Goal: Task Accomplishment & Management: Manage account settings

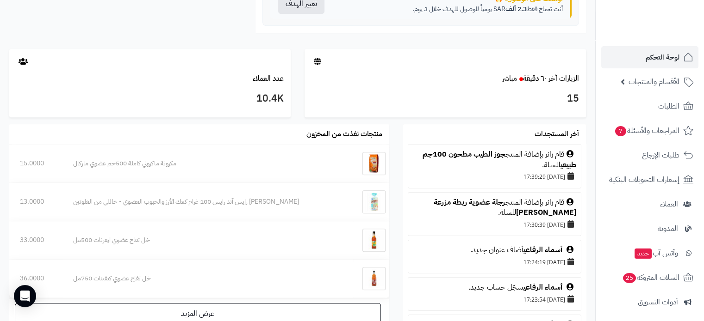
scroll to position [93, 0]
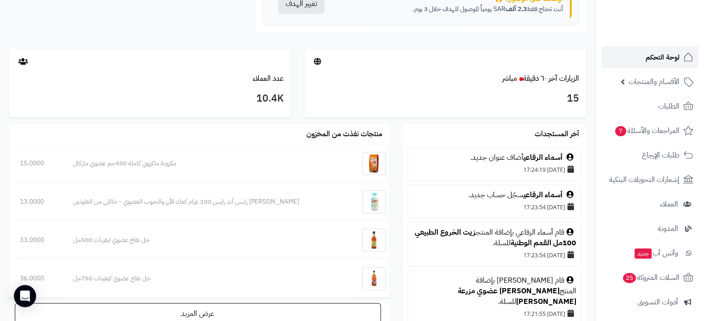
click at [652, 53] on span "لوحة التحكم" at bounding box center [662, 57] width 34 height 13
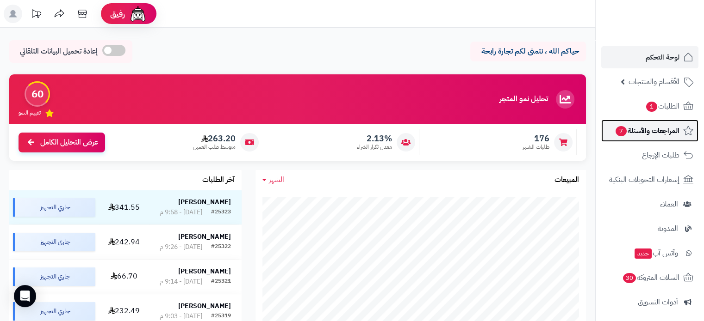
click at [644, 130] on span "المراجعات والأسئلة 7" at bounding box center [646, 130] width 65 height 13
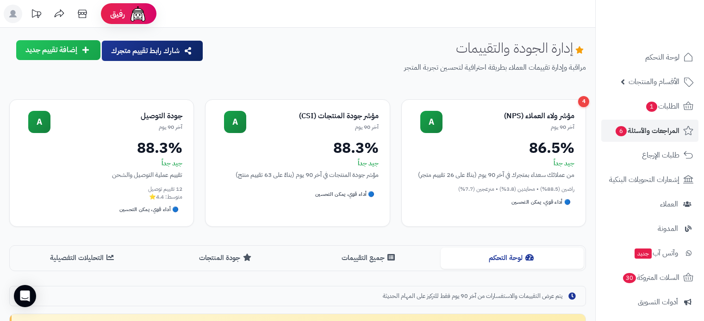
scroll to position [185, 0]
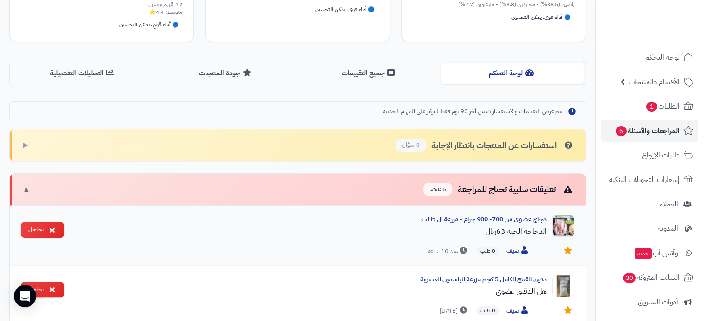
click at [563, 222] on img at bounding box center [563, 226] width 22 height 22
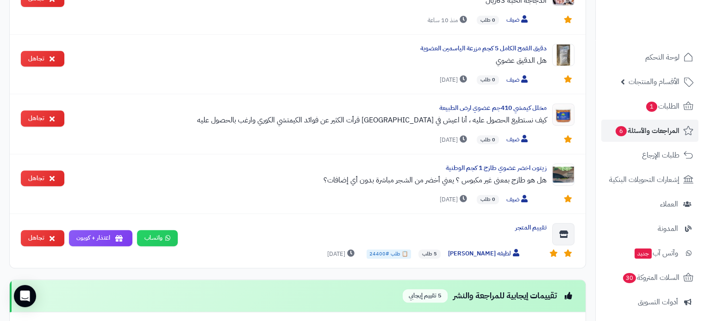
scroll to position [278, 0]
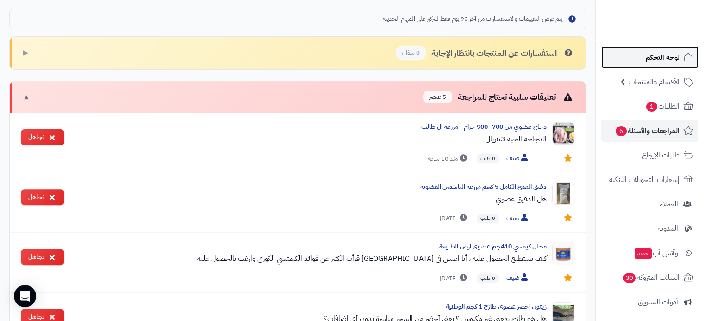
click at [675, 54] on span "لوحة التحكم" at bounding box center [662, 57] width 34 height 13
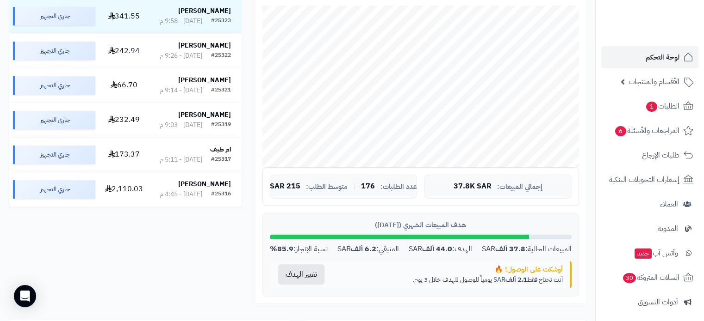
scroll to position [139, 0]
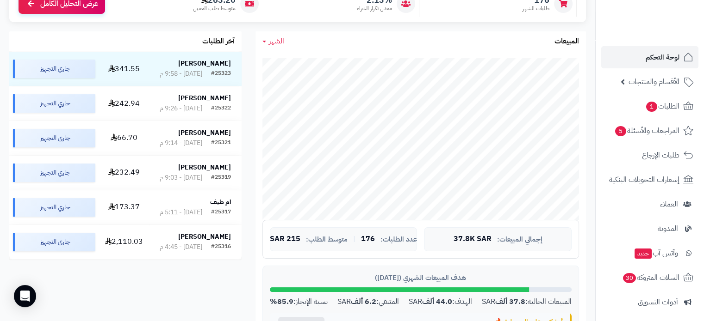
scroll to position [139, 0]
click at [663, 57] on span "لوحة التحكم" at bounding box center [662, 57] width 34 height 13
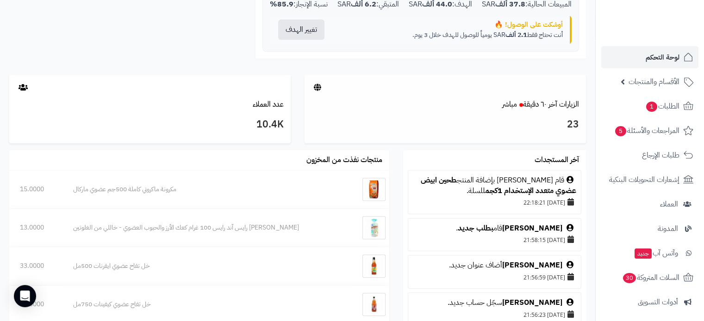
scroll to position [509, 0]
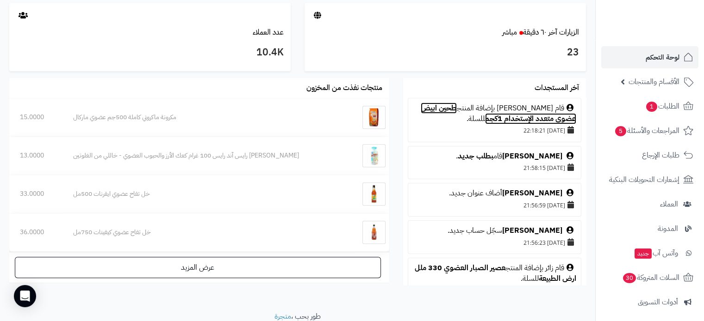
click at [450, 120] on link "طحين ابيض عضوي متعدد الإستخدام 1كجم" at bounding box center [497, 114] width 155 height 22
click at [669, 56] on span "لوحة التحكم" at bounding box center [662, 57] width 34 height 13
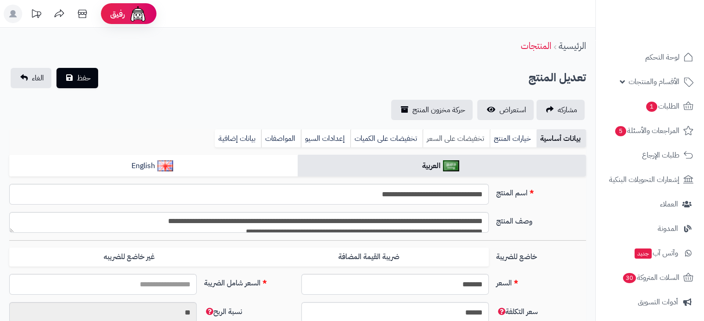
type input "*****"
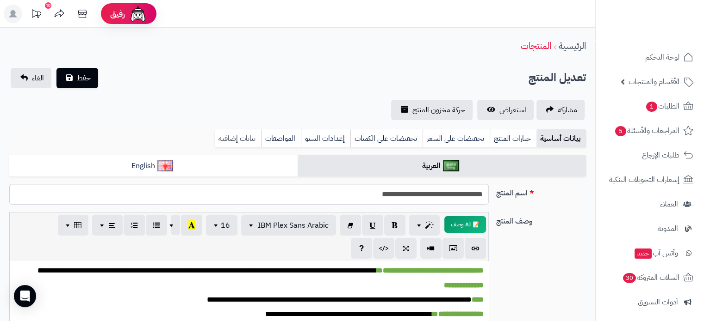
click at [232, 142] on link "بيانات إضافية" at bounding box center [238, 139] width 46 height 19
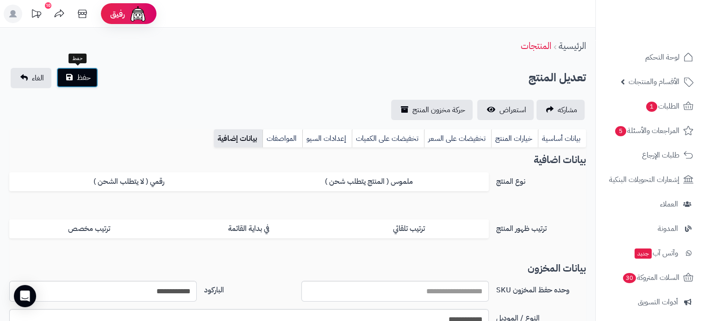
click at [74, 79] on button "حفظ" at bounding box center [77, 78] width 42 height 20
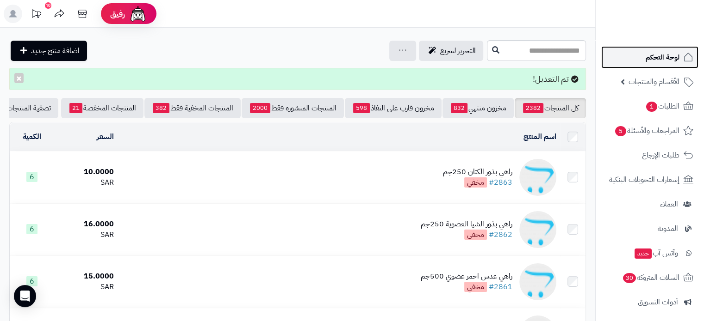
click at [663, 52] on span "لوحة التحكم" at bounding box center [662, 57] width 34 height 13
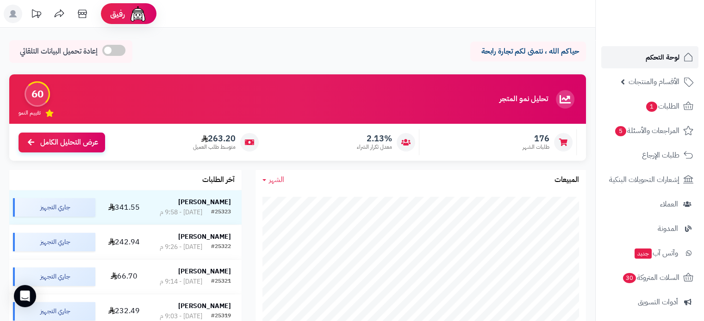
click at [664, 59] on span "لوحة التحكم" at bounding box center [662, 57] width 34 height 13
click at [652, 59] on span "لوحة التحكم" at bounding box center [662, 57] width 34 height 13
click at [656, 86] on span "الأقسام والمنتجات" at bounding box center [653, 81] width 51 height 13
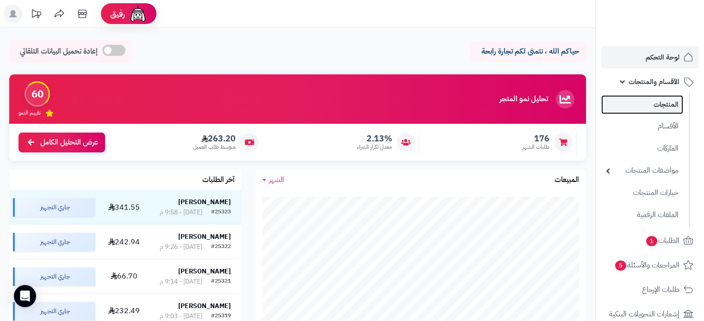
click at [661, 107] on link "المنتجات" at bounding box center [642, 104] width 82 height 19
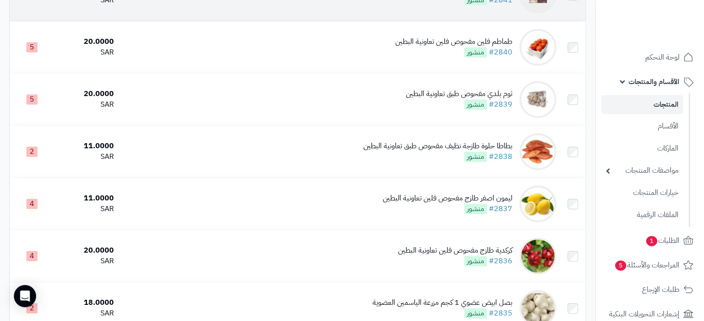
scroll to position [1388, 0]
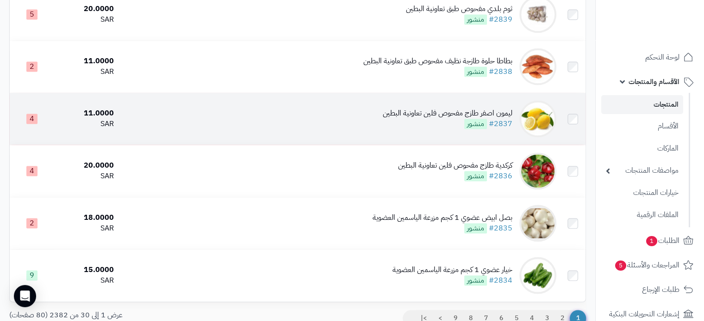
click at [402, 119] on div "ليمون اصفر طازج مفحوص فلين تعاونية البطين" at bounding box center [448, 113] width 130 height 11
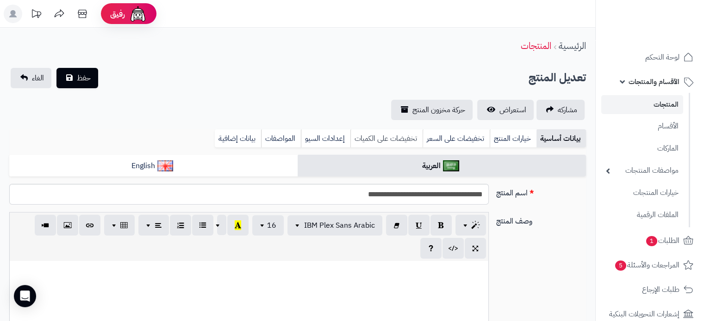
scroll to position [411, 0]
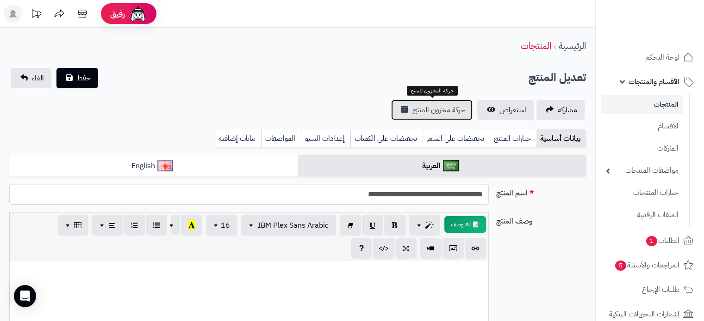
click at [407, 110] on link "حركة مخزون المنتج" at bounding box center [431, 110] width 81 height 20
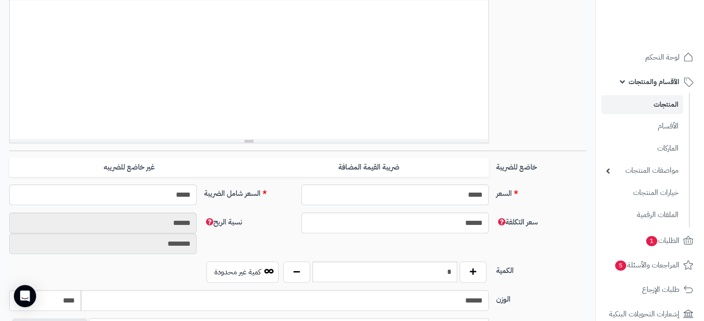
scroll to position [278, 0]
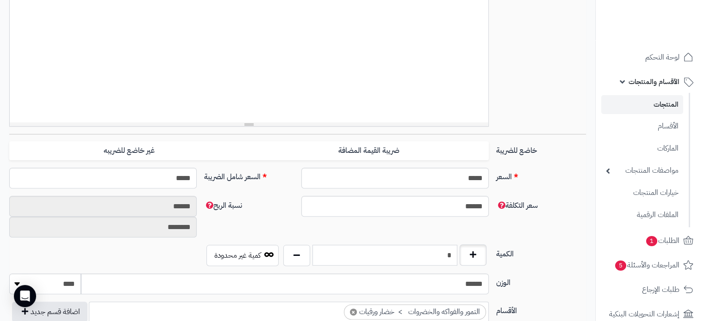
drag, startPoint x: 443, startPoint y: 252, endPoint x: 479, endPoint y: 249, distance: 36.2
click at [479, 249] on div "*" at bounding box center [385, 255] width 208 height 21
type input "*"
click at [550, 252] on label "الكمية" at bounding box center [540, 252] width 97 height 15
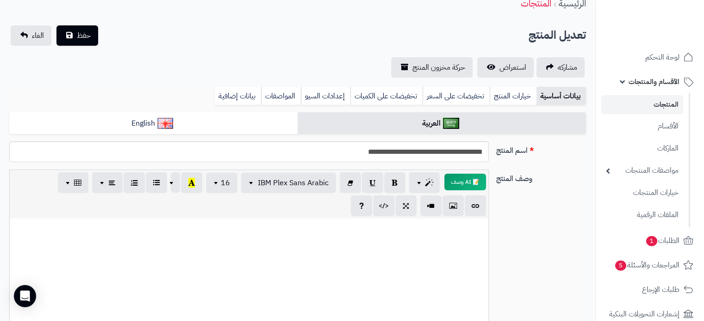
scroll to position [0, 0]
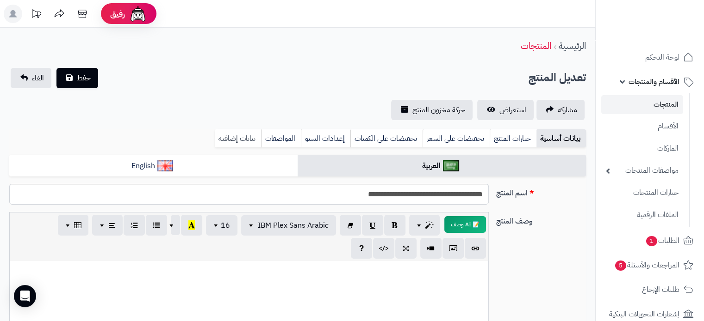
click at [227, 136] on link "بيانات إضافية" at bounding box center [238, 139] width 46 height 19
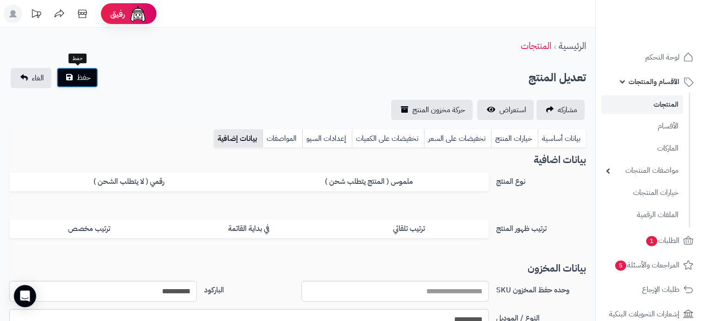
click at [86, 79] on span "حفظ" at bounding box center [84, 77] width 14 height 11
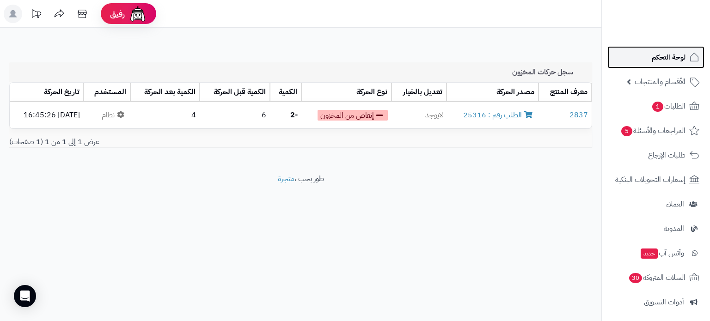
click at [679, 60] on span "لوحة التحكم" at bounding box center [669, 57] width 34 height 13
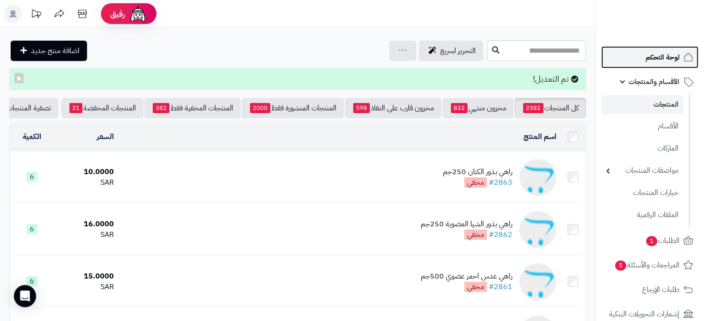
click at [666, 60] on span "لوحة التحكم" at bounding box center [662, 57] width 34 height 13
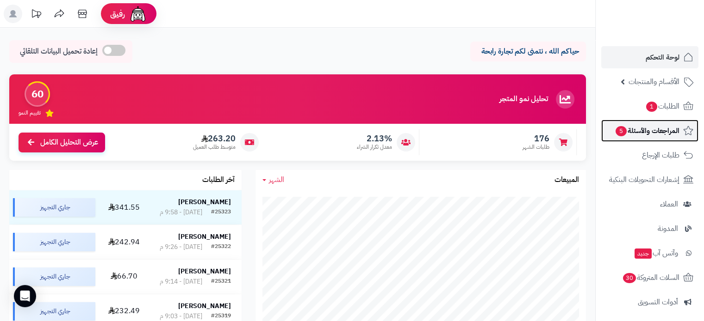
click at [651, 132] on span "المراجعات والأسئلة 5" at bounding box center [646, 130] width 65 height 13
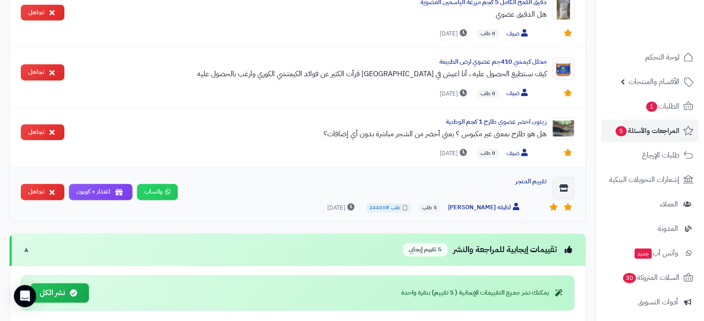
scroll to position [278, 0]
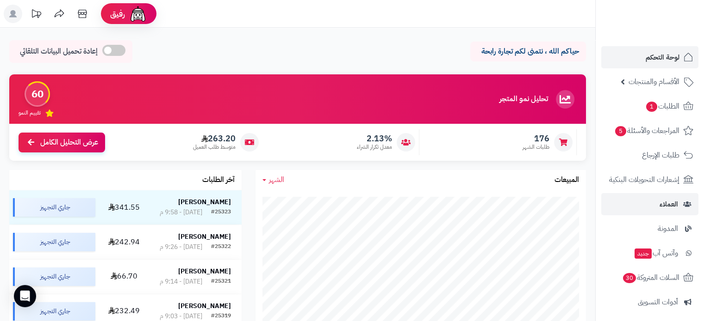
scroll to position [126, 0]
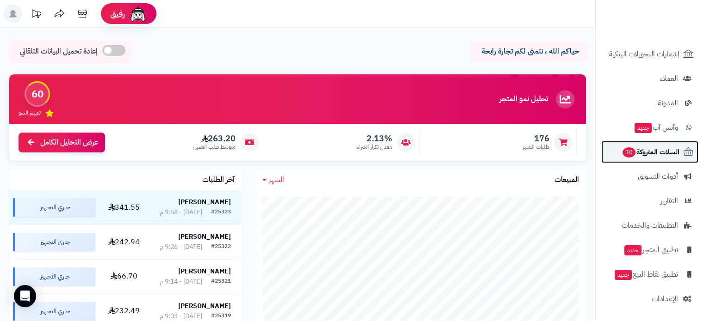
click at [650, 149] on span "السلات المتروكة 30" at bounding box center [650, 152] width 58 height 13
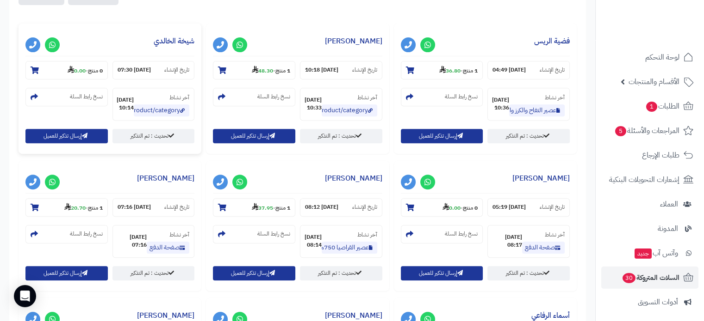
scroll to position [370, 0]
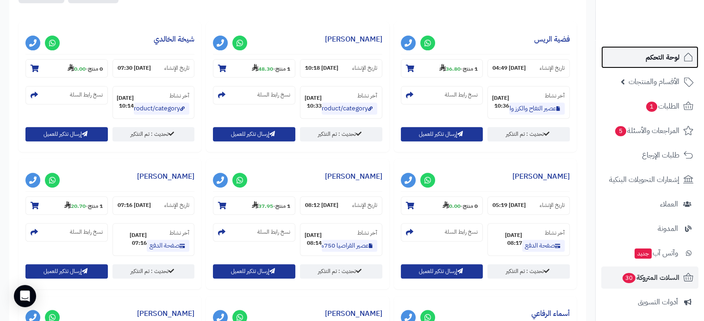
click at [656, 54] on span "لوحة التحكم" at bounding box center [662, 57] width 34 height 13
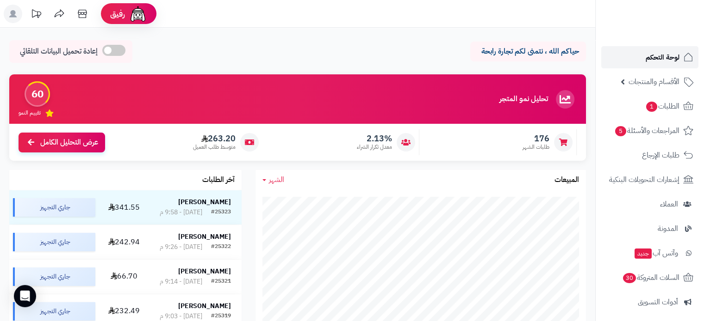
click at [662, 52] on span "لوحة التحكم" at bounding box center [662, 57] width 34 height 13
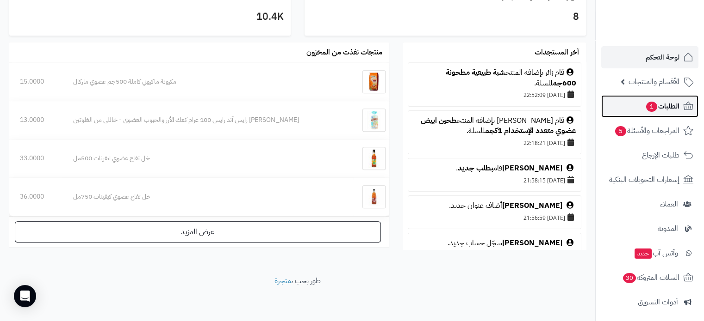
click at [661, 107] on span "الطلبات 1" at bounding box center [662, 106] width 34 height 13
click at [661, 106] on span "الطلبات 1" at bounding box center [662, 106] width 34 height 13
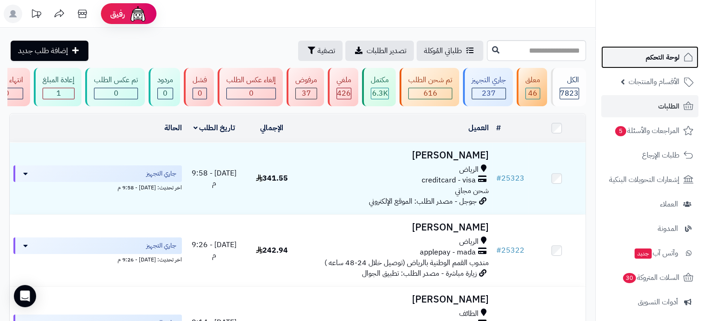
click at [646, 55] on span "لوحة التحكم" at bounding box center [662, 57] width 34 height 13
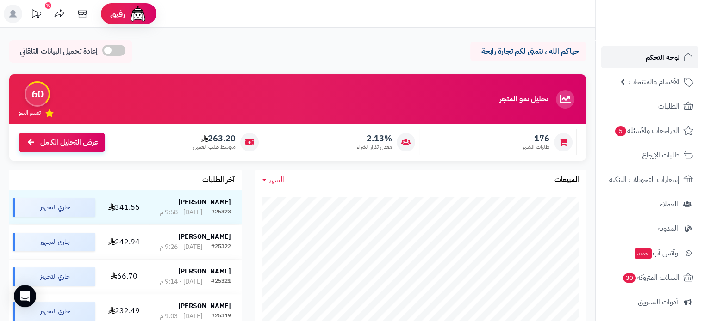
click at [650, 56] on span "لوحة التحكم" at bounding box center [662, 57] width 34 height 13
click at [652, 53] on span "لوحة التحكم" at bounding box center [662, 57] width 34 height 13
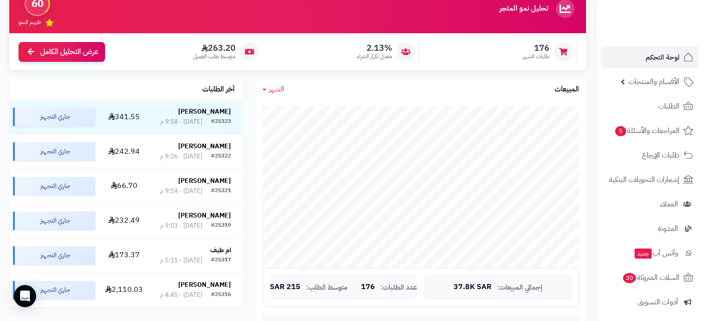
scroll to position [139, 0]
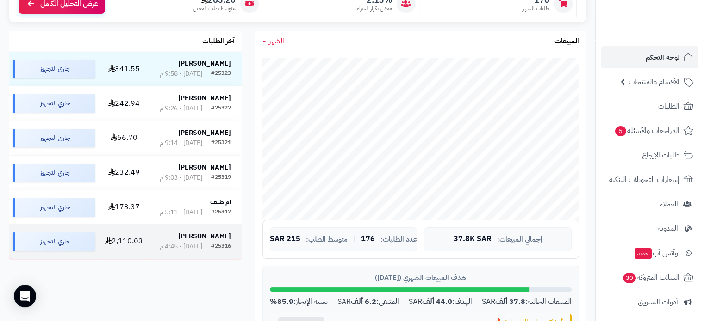
click at [192, 241] on div "[PERSON_NAME]" at bounding box center [195, 236] width 71 height 9
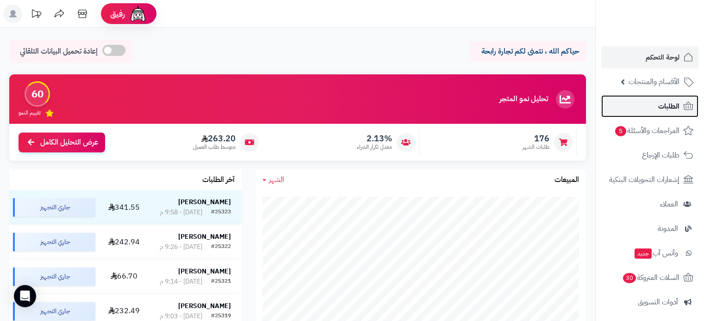
click at [649, 102] on link "الطلبات" at bounding box center [649, 106] width 97 height 22
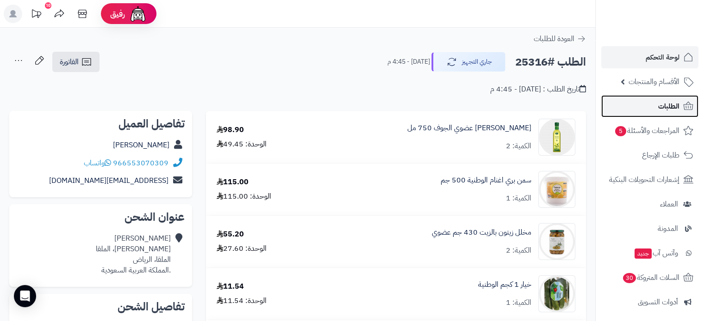
click at [662, 105] on span "الطلبات" at bounding box center [668, 106] width 21 height 13
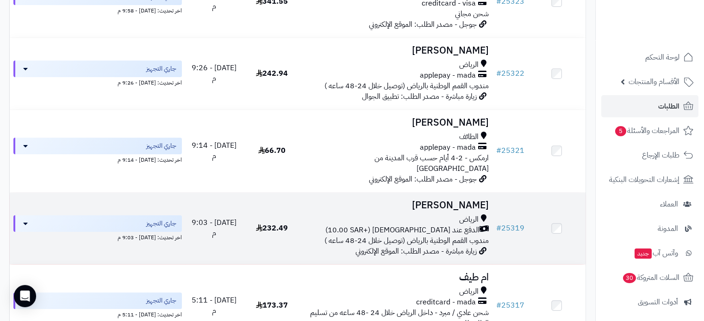
scroll to position [231, 0]
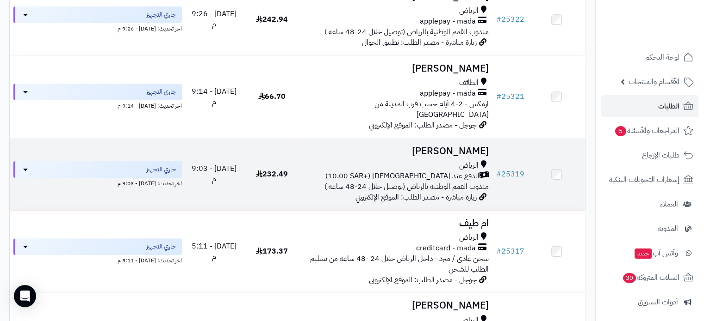
click at [457, 148] on h3 "[PERSON_NAME]" at bounding box center [396, 151] width 184 height 11
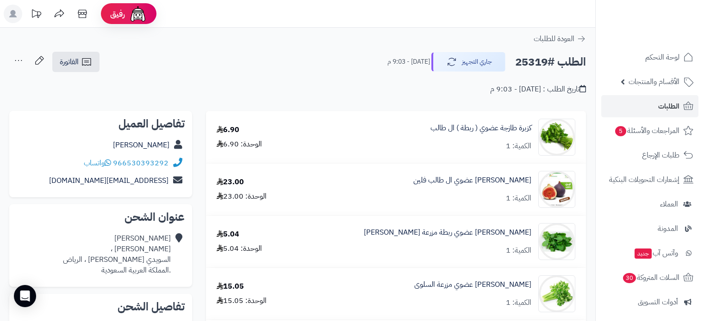
scroll to position [93, 0]
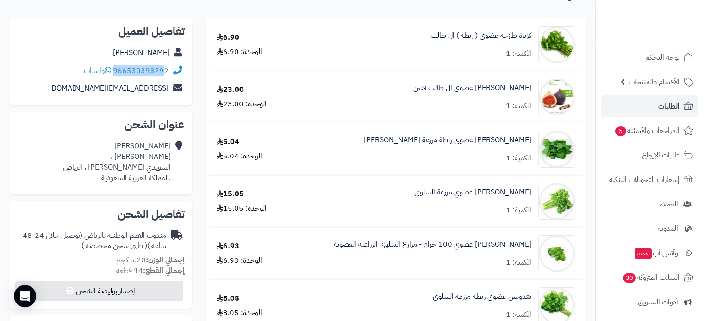
drag, startPoint x: 170, startPoint y: 68, endPoint x: 163, endPoint y: 71, distance: 8.3
click at [163, 71] on div "966530393292 واتساب" at bounding box center [101, 71] width 168 height 18
copy div "966530393292"
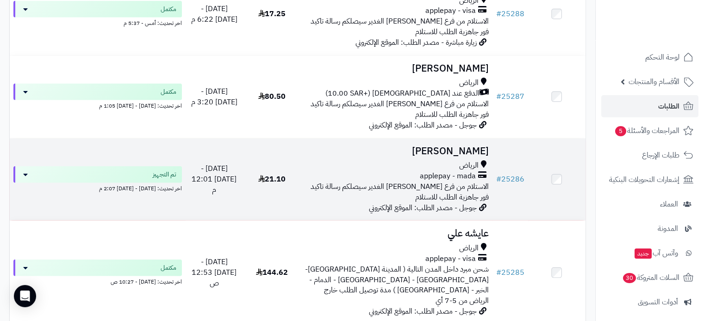
scroll to position [2269, 0]
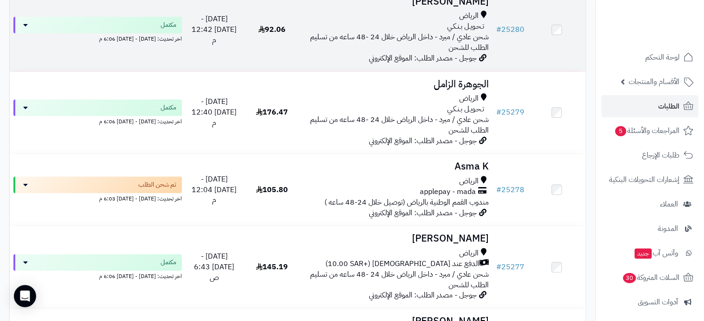
scroll to position [555, 0]
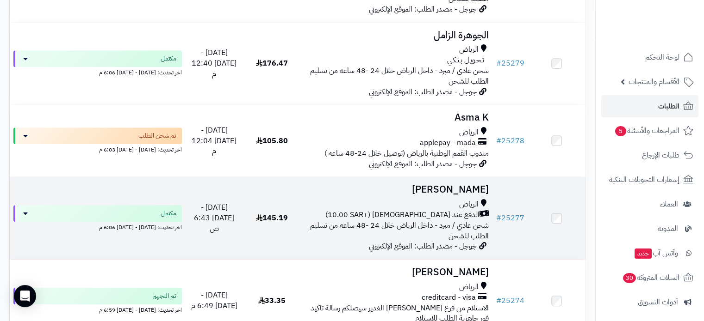
click at [468, 185] on h3 "ليث محمد" at bounding box center [396, 190] width 184 height 11
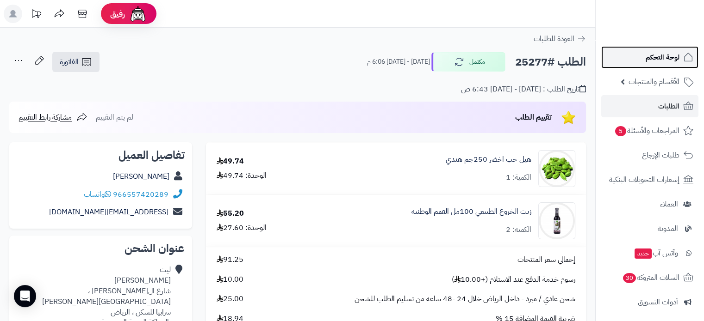
click at [664, 57] on span "لوحة التحكم" at bounding box center [662, 57] width 34 height 13
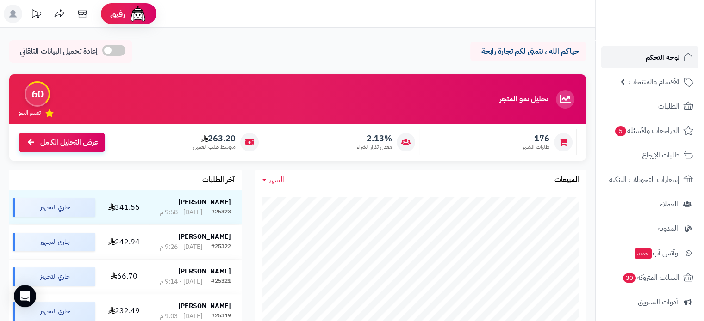
click at [664, 59] on span "لوحة التحكم" at bounding box center [662, 57] width 34 height 13
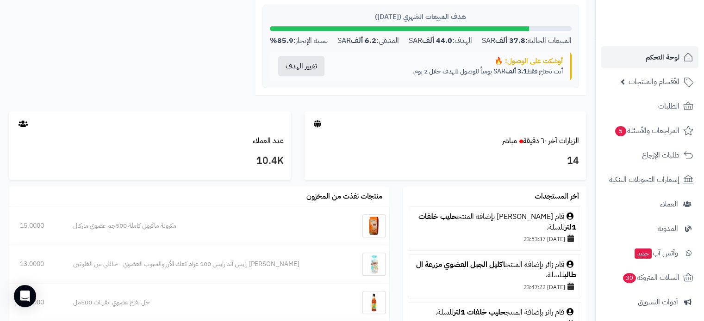
scroll to position [416, 0]
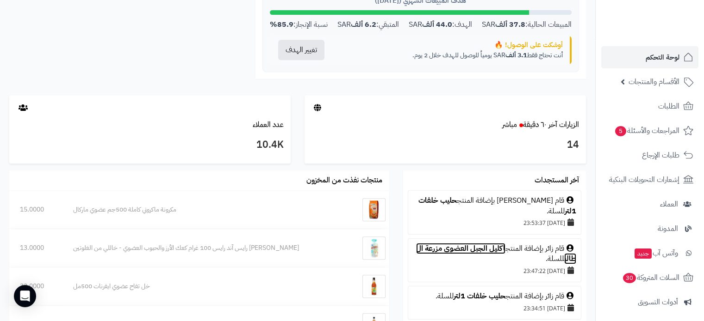
click at [468, 247] on link "اكليل الجبل العضوي مزرعة ال طالب" at bounding box center [496, 254] width 160 height 22
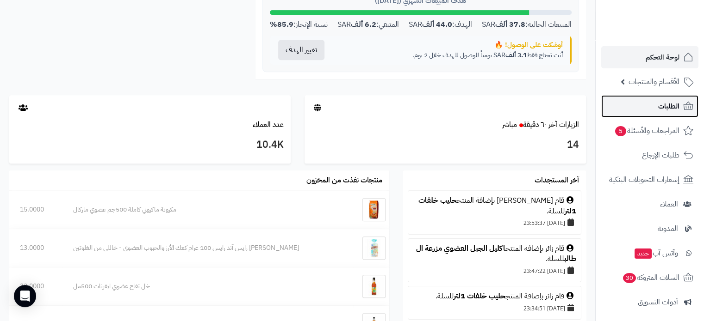
click at [668, 103] on span "الطلبات" at bounding box center [668, 106] width 21 height 13
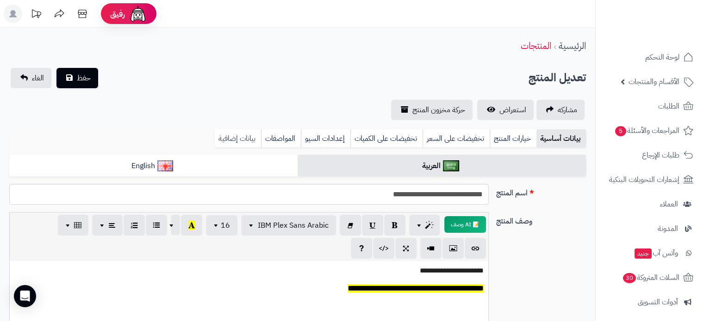
click at [247, 141] on link "بيانات إضافية" at bounding box center [238, 139] width 46 height 19
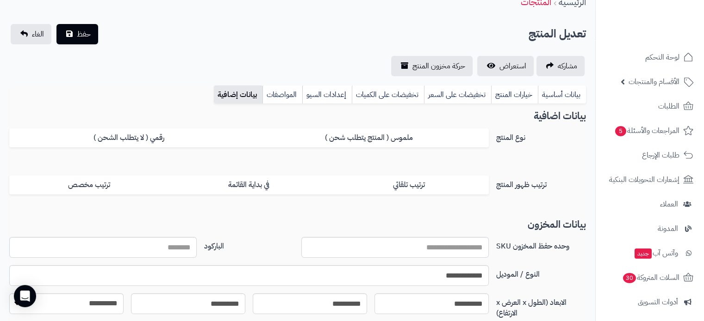
scroll to position [185, 0]
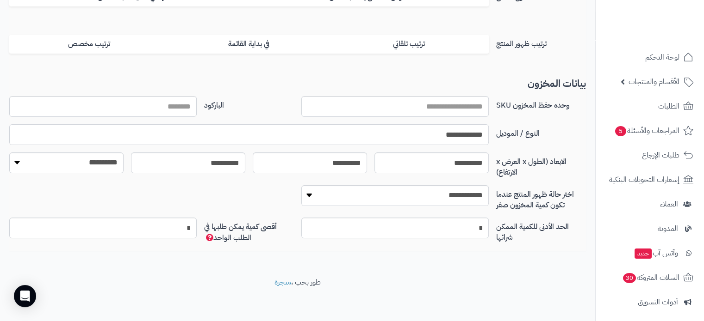
click at [452, 136] on input "**********" at bounding box center [248, 134] width 479 height 21
paste input "**********"
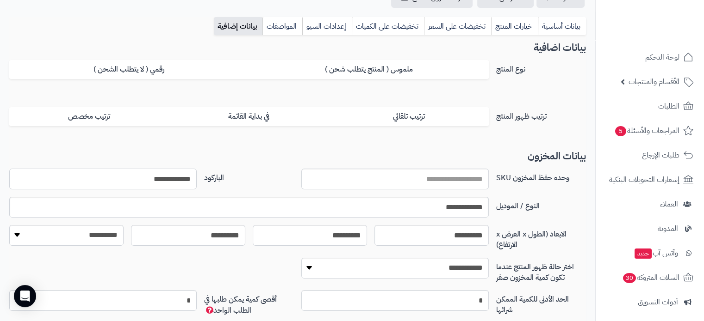
scroll to position [0, 0]
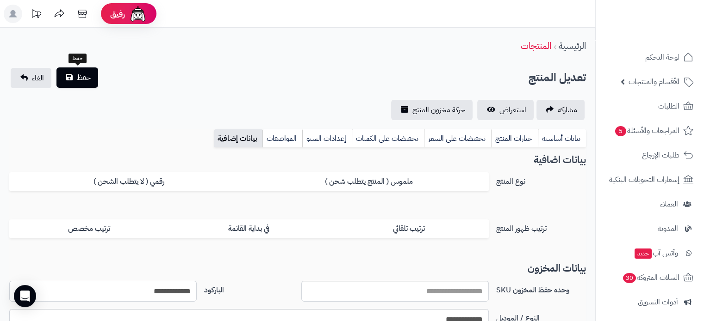
type input "**********"
click at [80, 77] on span "حفظ" at bounding box center [84, 77] width 14 height 11
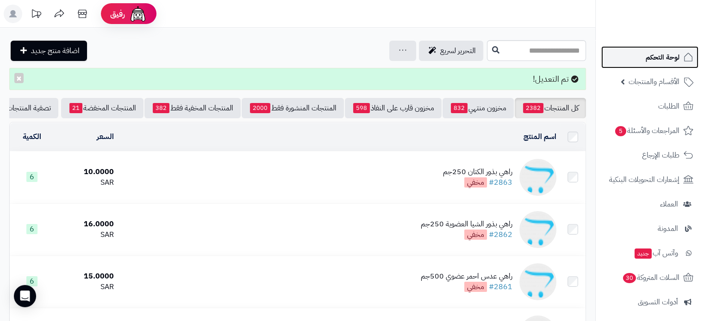
click at [659, 53] on span "لوحة التحكم" at bounding box center [662, 57] width 34 height 13
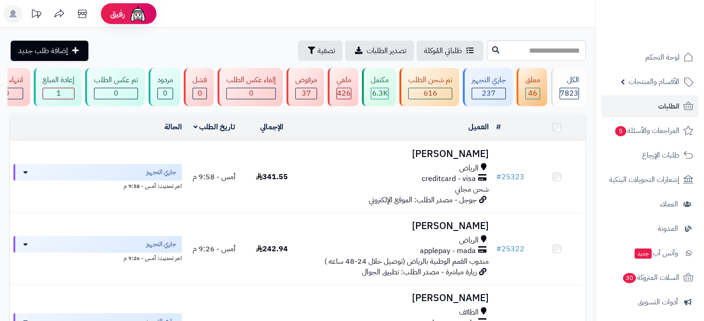
scroll to position [278, 0]
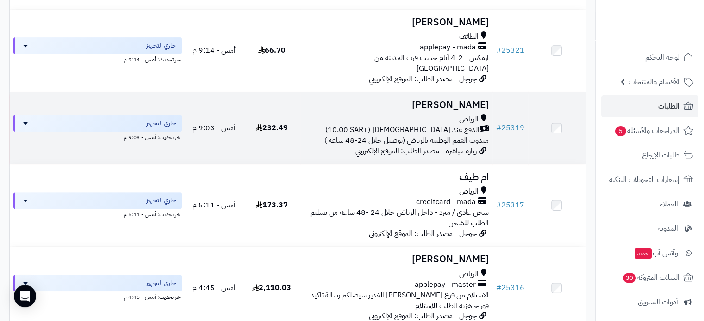
click at [470, 101] on h3 "Tahani Sami" at bounding box center [396, 105] width 184 height 11
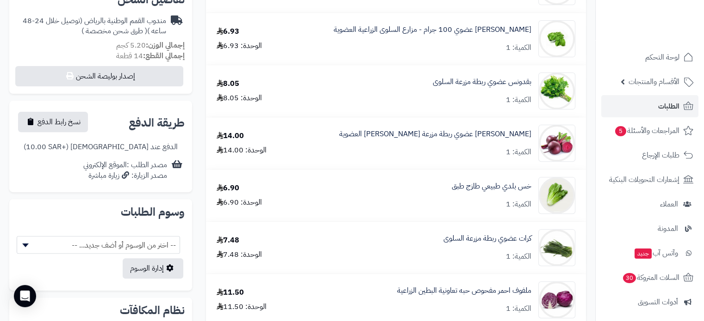
scroll to position [324, 0]
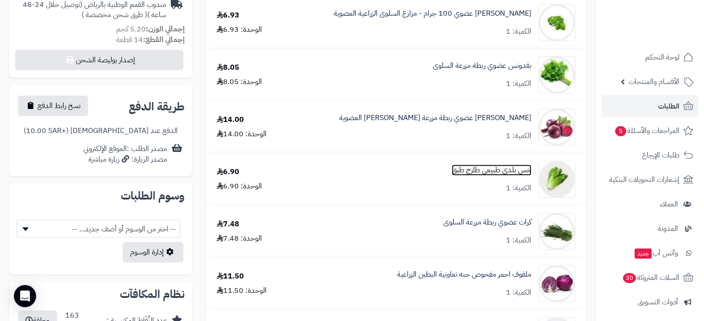
click at [487, 174] on link "خس بلدي طبيعي طازج طبق" at bounding box center [491, 170] width 80 height 11
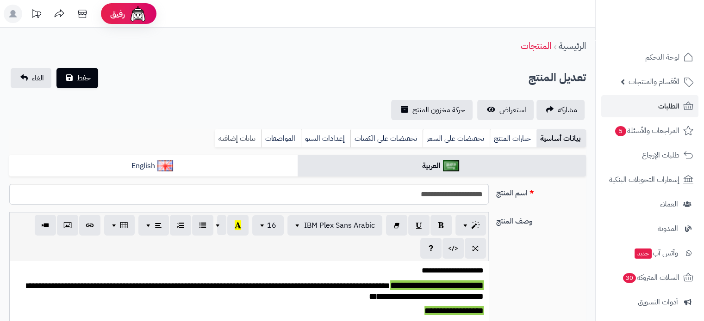
click at [230, 139] on link "بيانات إضافية" at bounding box center [238, 139] width 46 height 19
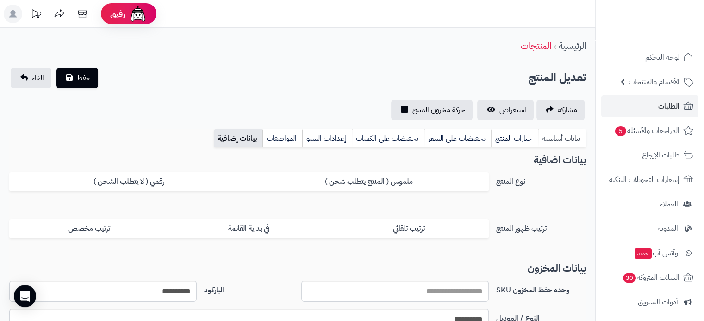
click at [568, 133] on link "بيانات أساسية" at bounding box center [561, 139] width 48 height 19
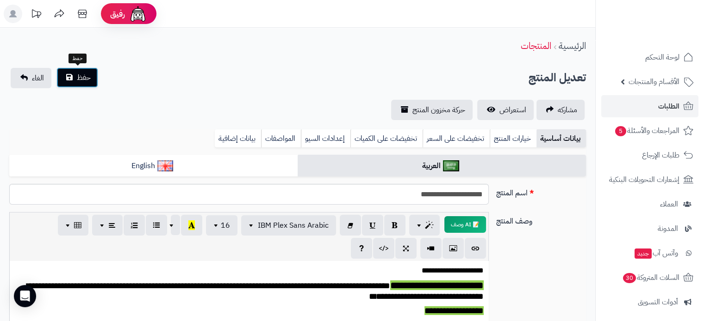
click at [93, 80] on button "حفظ" at bounding box center [77, 78] width 42 height 20
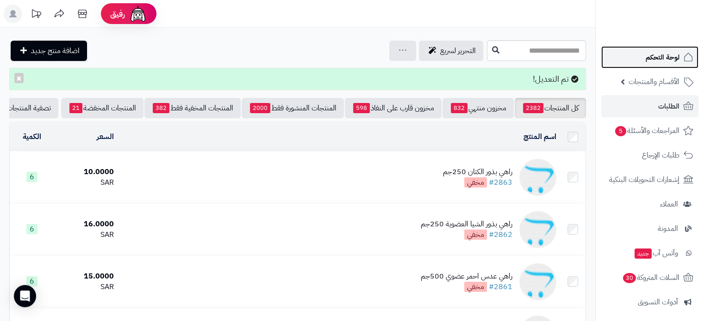
click at [655, 57] on span "لوحة التحكم" at bounding box center [662, 57] width 34 height 13
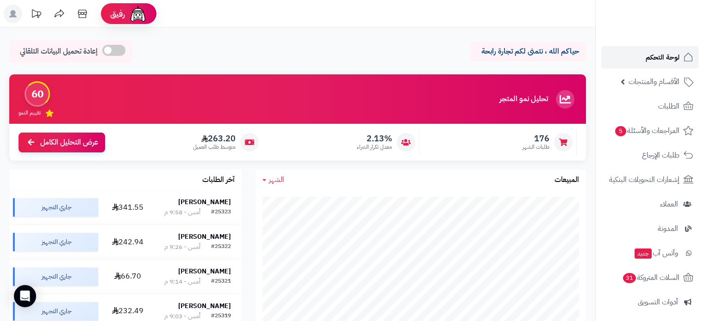
click at [652, 58] on span "لوحة التحكم" at bounding box center [662, 57] width 34 height 13
click at [664, 56] on span "لوحة التحكم" at bounding box center [662, 57] width 34 height 13
click at [655, 80] on span "الأقسام والمنتجات" at bounding box center [653, 81] width 51 height 13
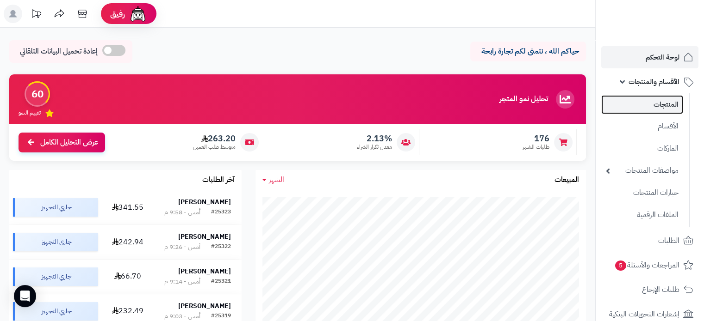
click at [655, 103] on link "المنتجات" at bounding box center [642, 104] width 82 height 19
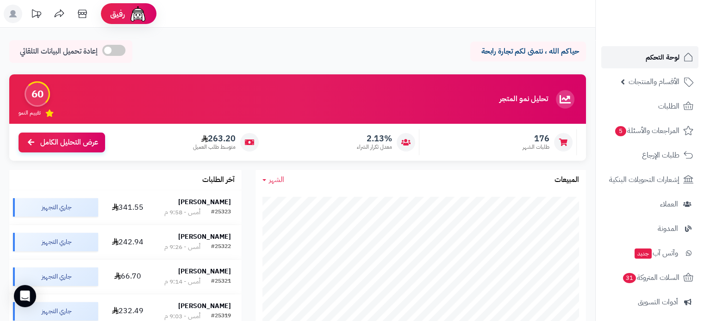
click at [662, 58] on span "لوحة التحكم" at bounding box center [662, 57] width 34 height 13
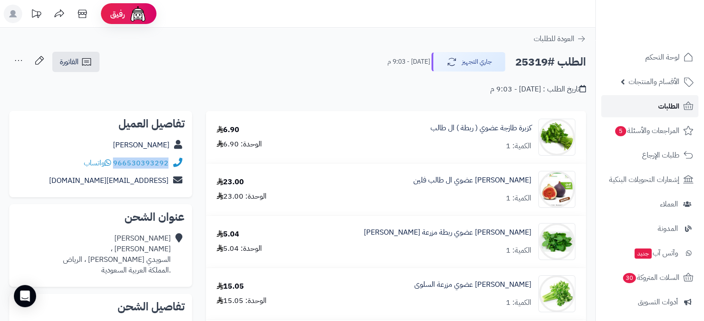
click at [666, 106] on span "الطلبات" at bounding box center [668, 106] width 21 height 13
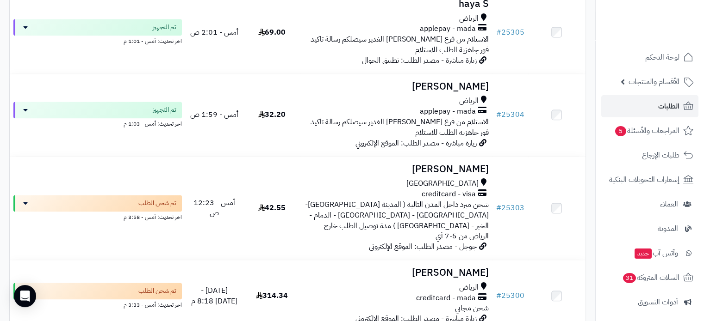
scroll to position [1113, 0]
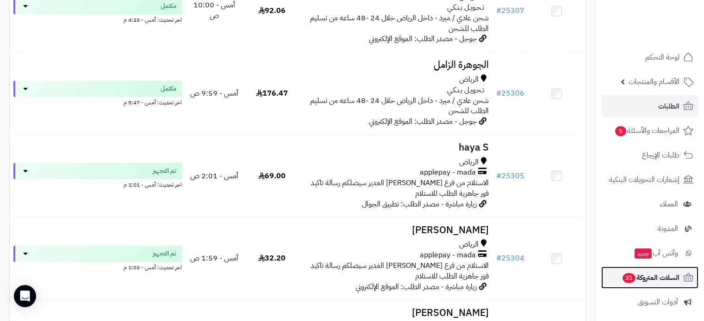
click at [636, 280] on span "السلات المتروكة 31" at bounding box center [650, 278] width 58 height 13
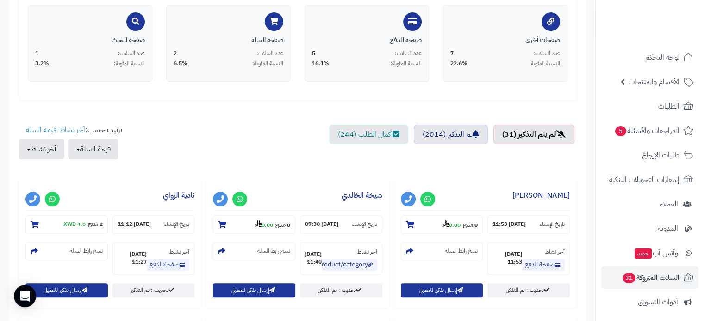
scroll to position [278, 0]
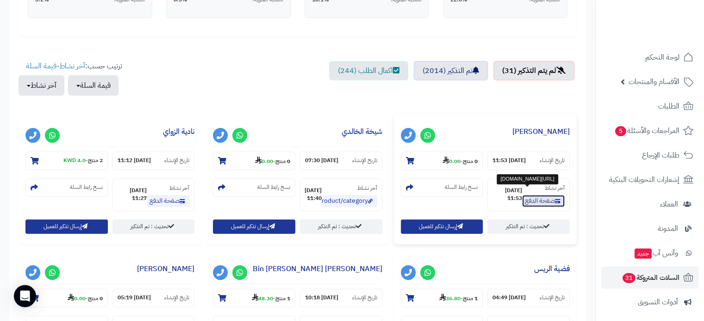
click at [536, 204] on link "صفحة الدفع" at bounding box center [543, 201] width 43 height 12
click at [474, 100] on ul "لم يتم التذكير (31) تم التذكير (2014) اكمال الطلب (244)" at bounding box center [298, 83] width 558 height 44
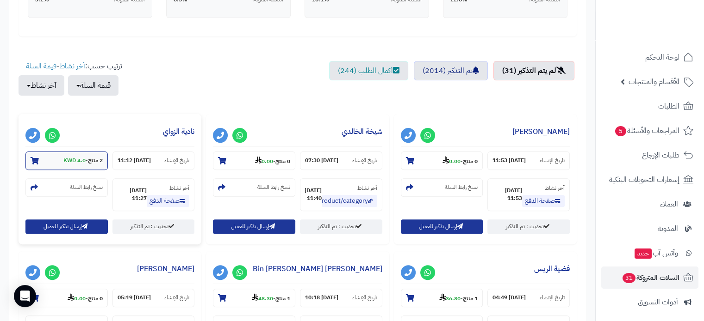
click at [35, 159] on icon at bounding box center [35, 160] width 8 height 7
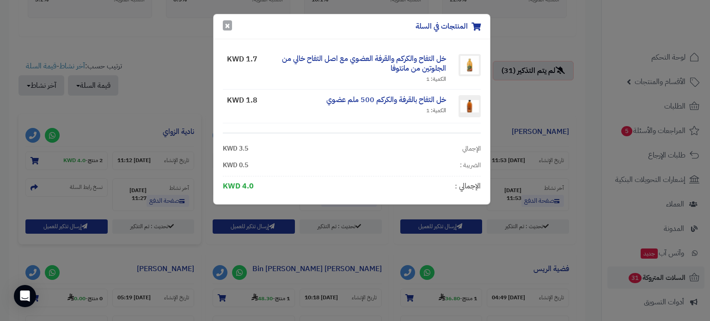
click at [225, 25] on button "×" at bounding box center [227, 25] width 9 height 10
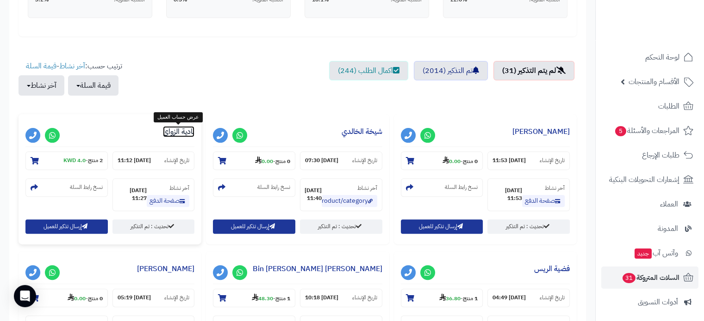
click at [176, 131] on link "نادية الزواي" at bounding box center [178, 131] width 31 height 11
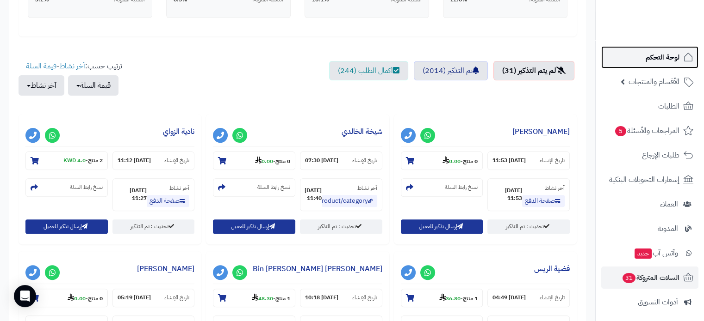
click at [664, 56] on span "لوحة التحكم" at bounding box center [662, 57] width 34 height 13
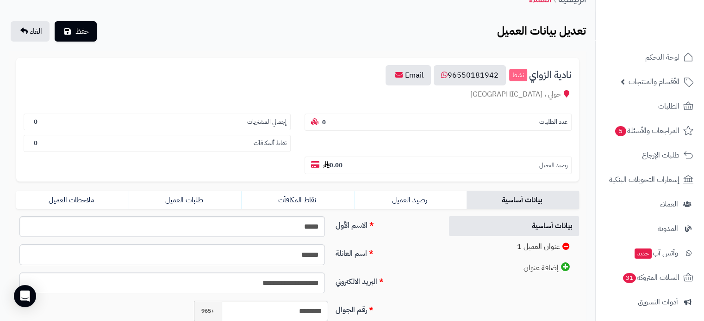
scroll to position [93, 0]
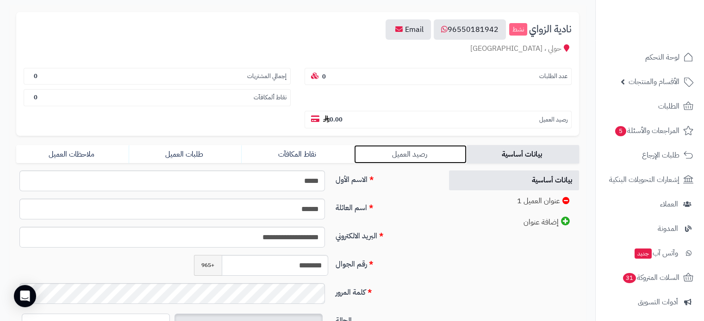
click at [392, 145] on link "رصيد العميل" at bounding box center [410, 154] width 112 height 19
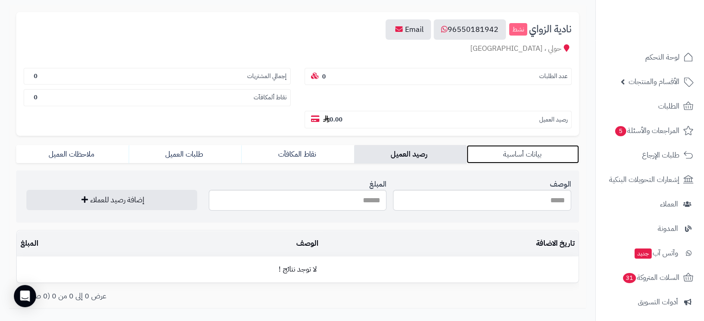
click at [502, 145] on link "بيانات أساسية" at bounding box center [522, 154] width 112 height 19
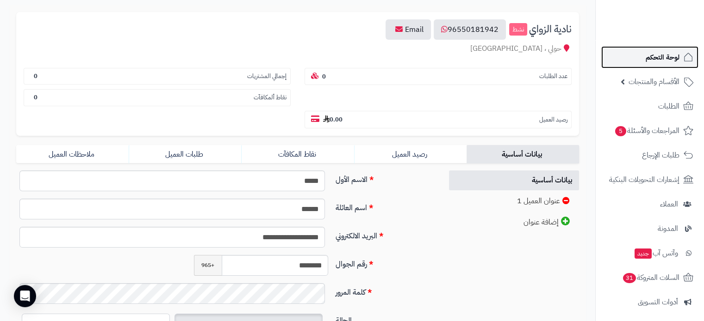
click at [647, 60] on span "لوحة التحكم" at bounding box center [662, 57] width 34 height 13
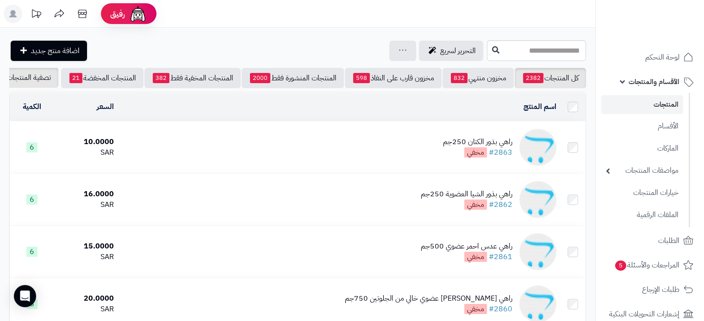
scroll to position [0, -34]
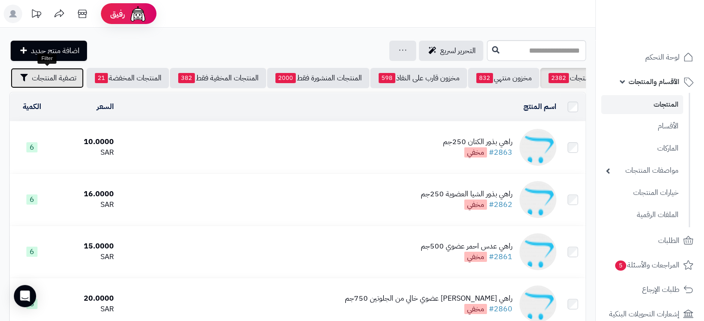
click at [44, 76] on span "تصفية المنتجات" at bounding box center [54, 78] width 44 height 11
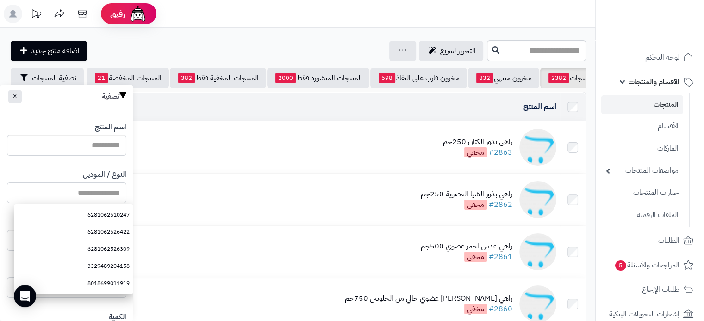
paste input "**********"
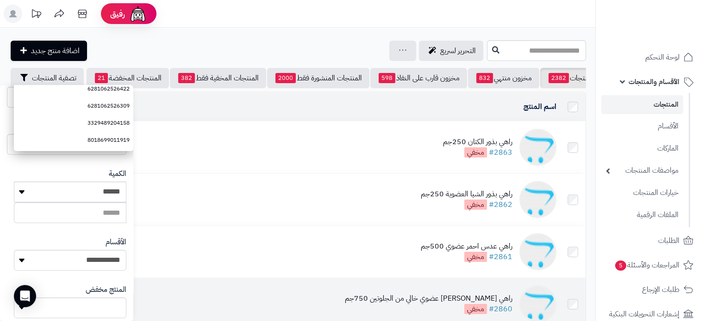
scroll to position [231, 0]
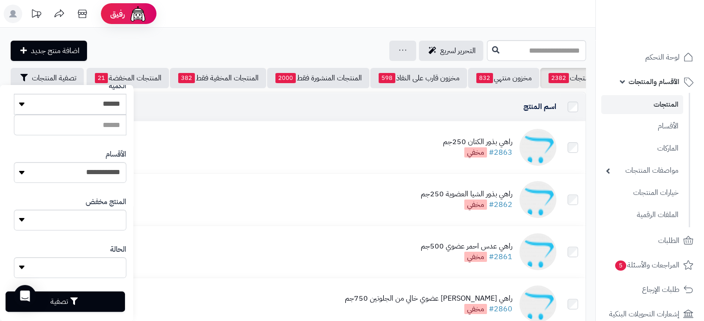
type input "**********"
click at [107, 298] on button "تصفية" at bounding box center [65, 302] width 119 height 20
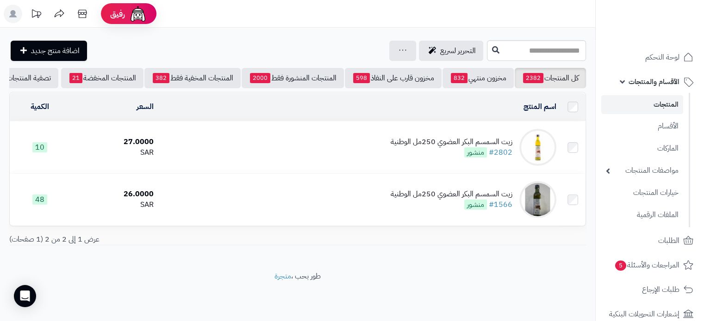
click at [442, 200] on div "زيت السمسم البكر العضوي 250مل الوطنية" at bounding box center [451, 194] width 122 height 11
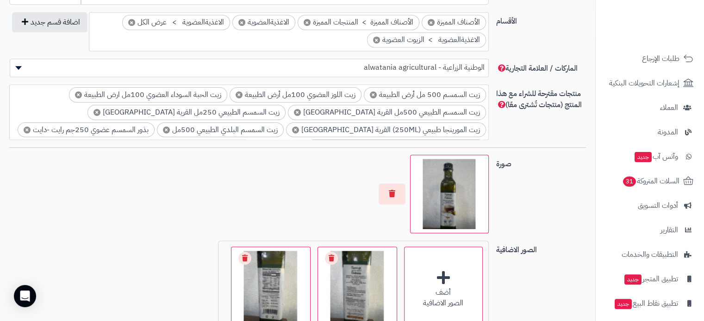
scroll to position [694, 0]
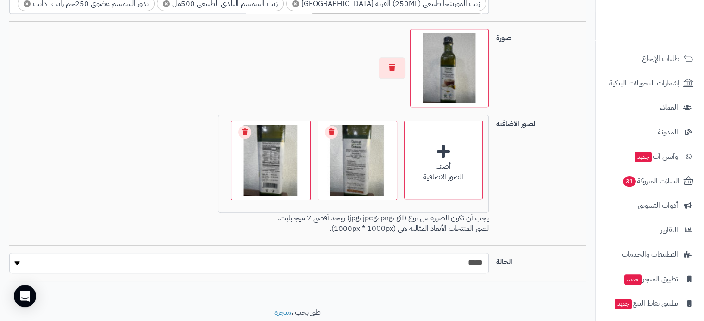
click at [459, 264] on select "***** ****" at bounding box center [248, 263] width 479 height 21
select select "*"
click at [9, 253] on select "***** ****" at bounding box center [248, 263] width 479 height 21
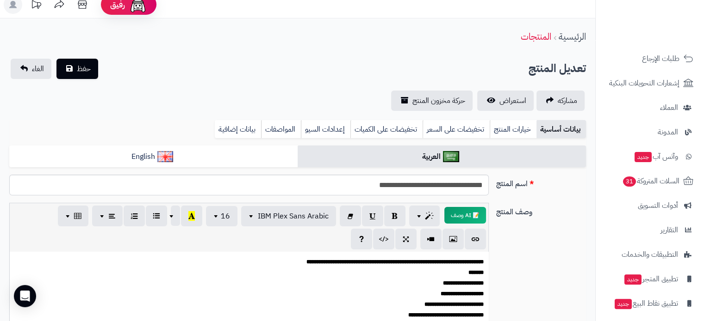
scroll to position [0, 0]
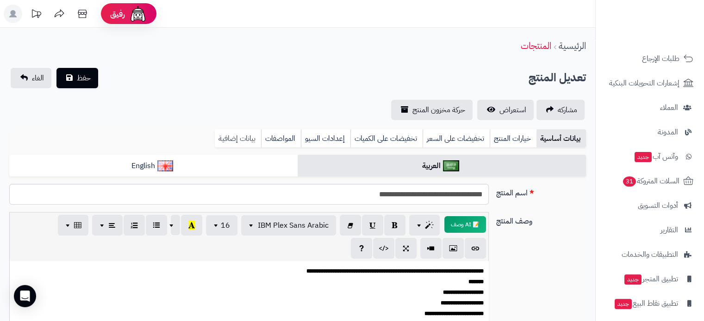
click at [240, 140] on link "بيانات إضافية" at bounding box center [238, 139] width 46 height 19
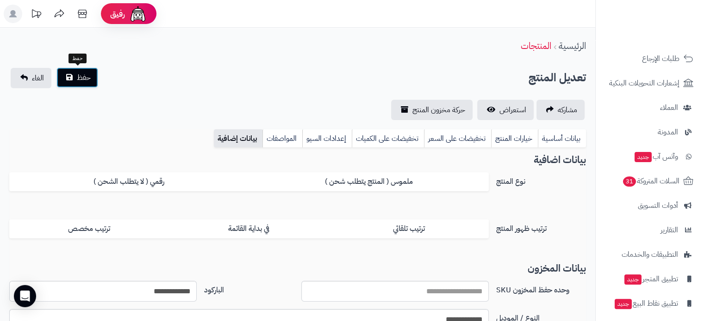
click at [83, 72] on span "حفظ" at bounding box center [84, 77] width 14 height 11
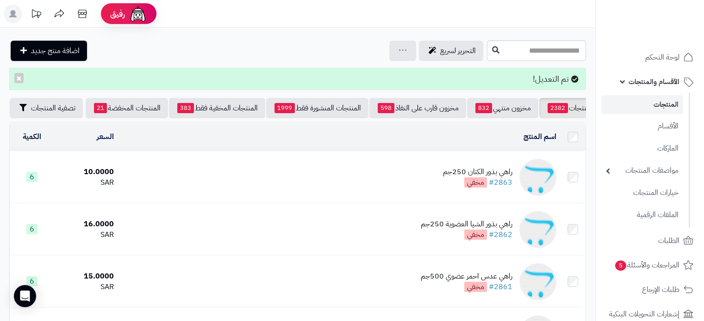
scroll to position [0, -34]
click at [68, 107] on span "تصفية المنتجات" at bounding box center [54, 107] width 44 height 11
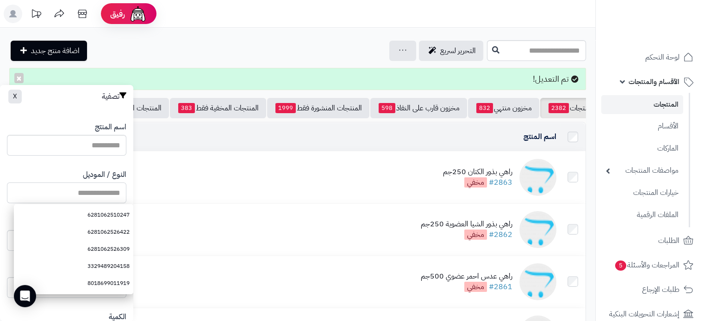
paste input "**********"
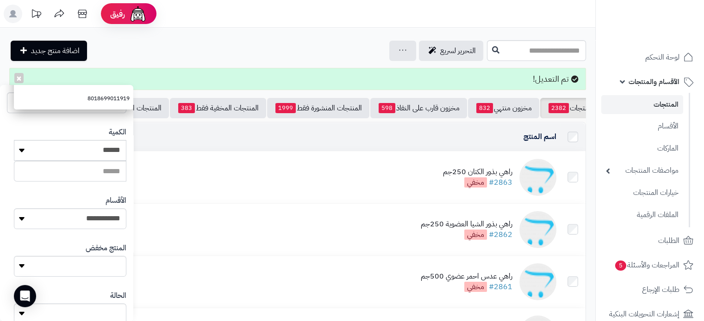
scroll to position [244, 0]
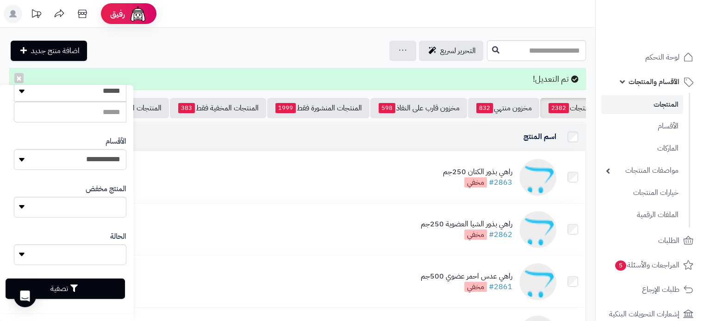
type input "**********"
click at [99, 290] on button "تصفية" at bounding box center [65, 289] width 119 height 20
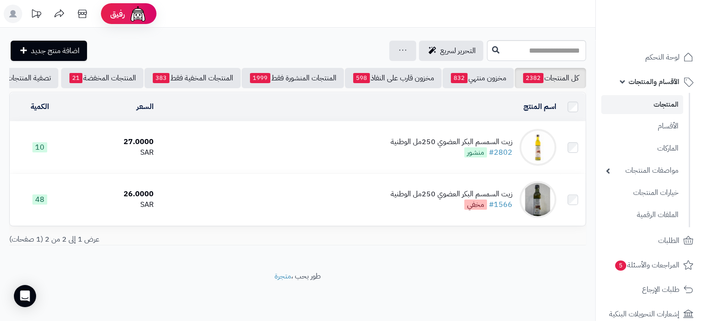
click at [448, 148] on div "زيت السمسم البكر العضوي 250مل الوطنية" at bounding box center [451, 142] width 122 height 11
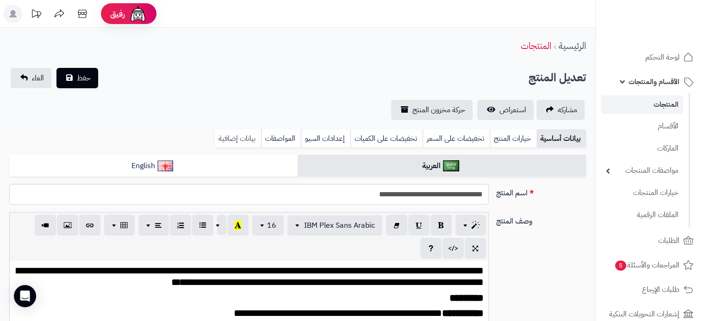
click at [241, 134] on link "بيانات إضافية" at bounding box center [238, 139] width 46 height 19
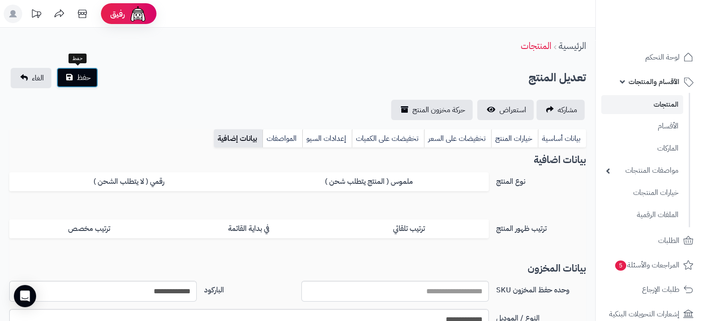
click at [82, 77] on span "حفظ" at bounding box center [84, 77] width 14 height 11
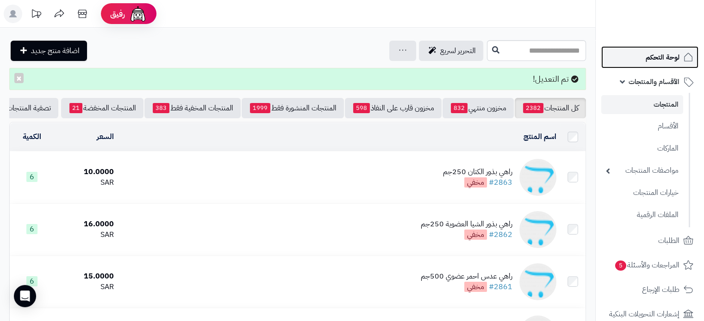
click at [655, 55] on span "لوحة التحكم" at bounding box center [662, 57] width 34 height 13
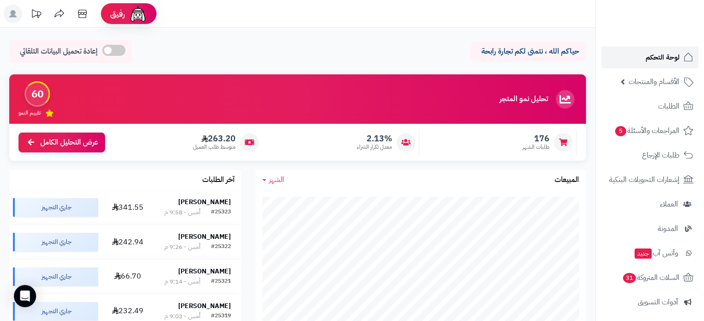
click at [664, 55] on span "لوحة التحكم" at bounding box center [662, 57] width 34 height 13
click at [661, 57] on span "لوحة التحكم" at bounding box center [662, 57] width 34 height 13
click at [659, 55] on span "لوحة التحكم" at bounding box center [662, 57] width 34 height 13
click at [655, 58] on span "لوحة التحكم" at bounding box center [662, 57] width 34 height 13
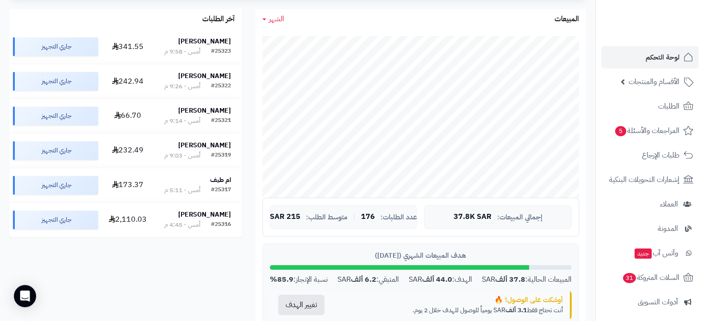
scroll to position [93, 0]
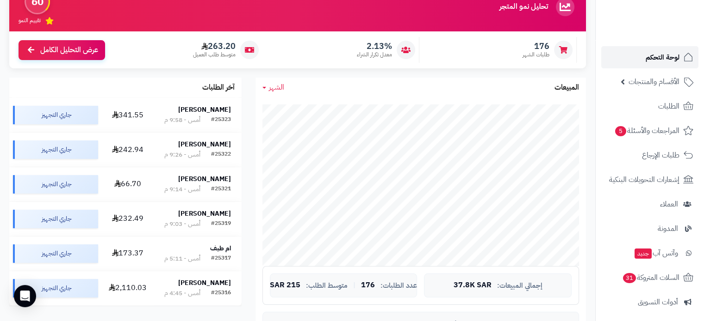
click at [649, 56] on span "لوحة التحكم" at bounding box center [662, 57] width 34 height 13
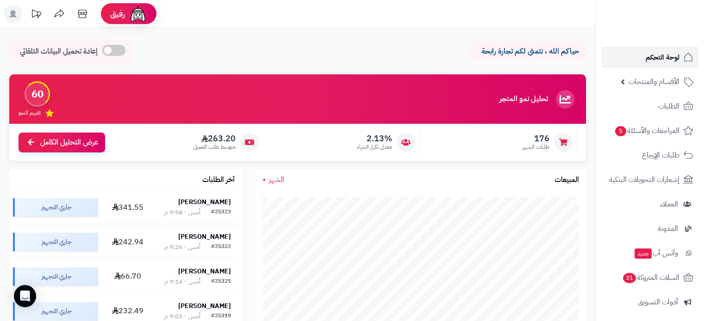
click at [662, 54] on span "لوحة التحكم" at bounding box center [662, 57] width 34 height 13
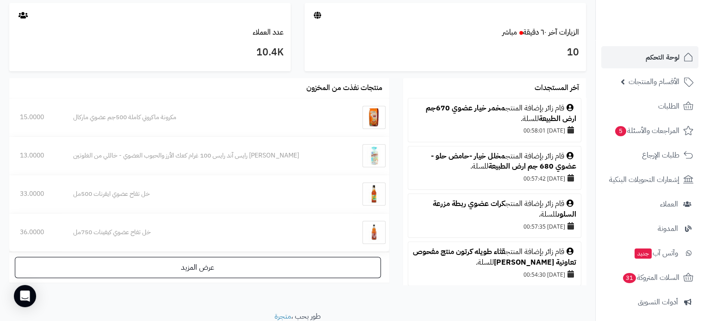
scroll to position [544, 0]
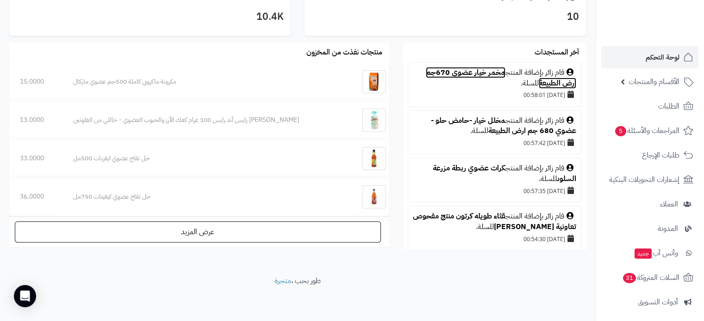
click at [462, 73] on link "مخمر خيار عضوي 670جم ارض الطبيعة" at bounding box center [501, 78] width 150 height 22
click at [654, 51] on span "لوحة التحكم" at bounding box center [662, 57] width 34 height 13
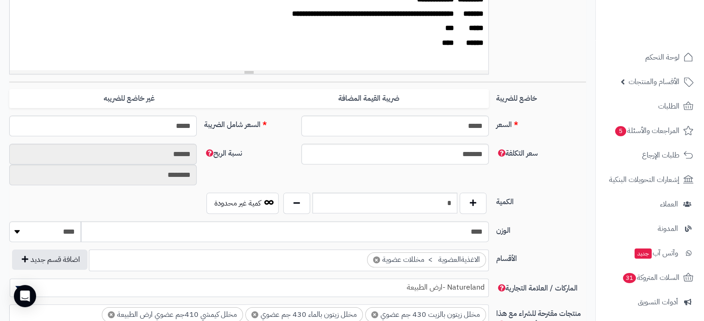
scroll to position [463, 0]
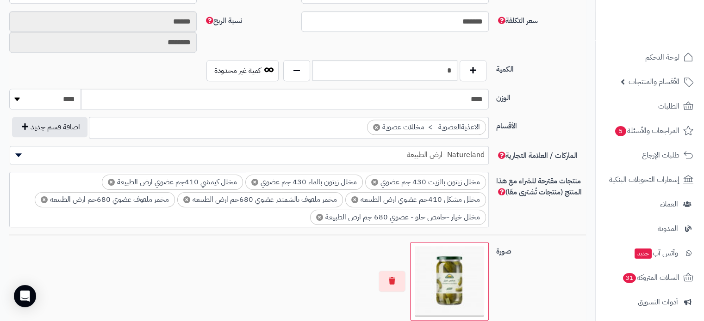
click at [55, 96] on select "******** **** ***** *****" at bounding box center [45, 99] width 72 height 21
select select "*"
click at [9, 89] on select "******** **** ***** *****" at bounding box center [45, 99] width 72 height 21
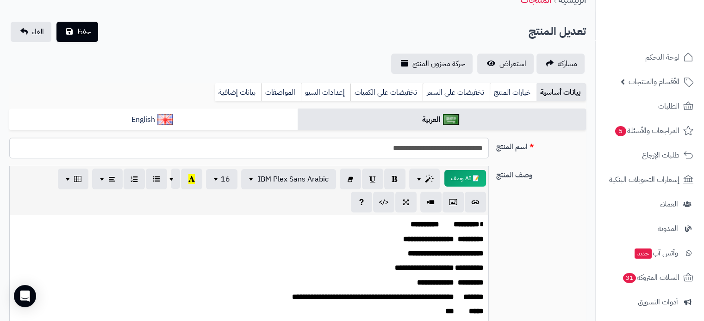
scroll to position [0, 0]
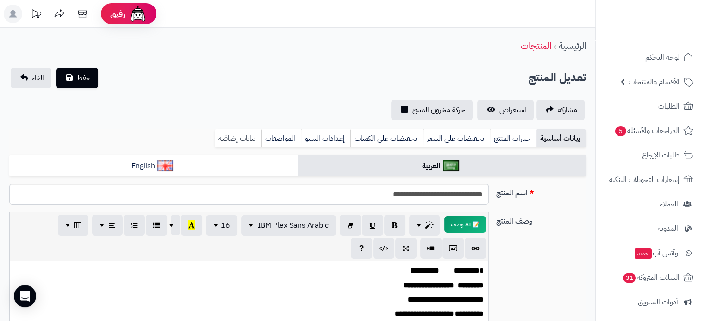
click at [239, 139] on link "بيانات إضافية" at bounding box center [238, 139] width 46 height 19
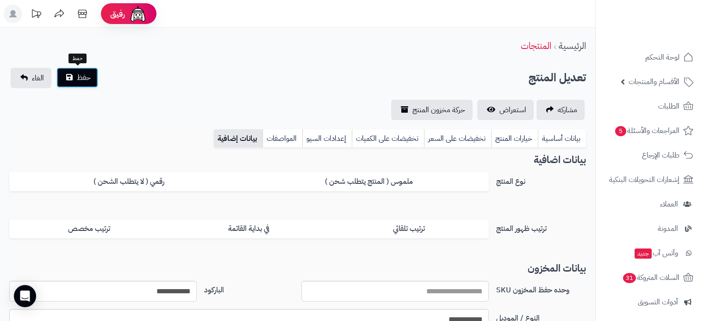
click at [88, 80] on span "حفظ" at bounding box center [84, 77] width 14 height 11
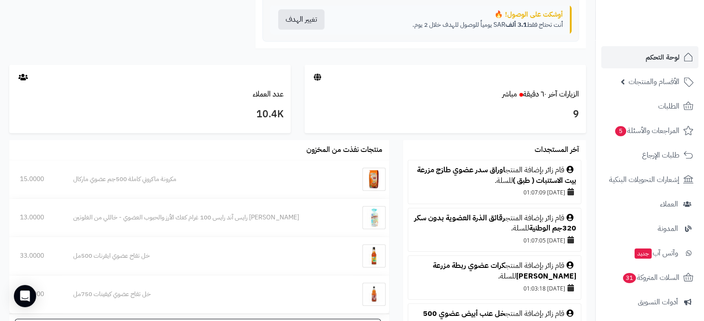
scroll to position [509, 0]
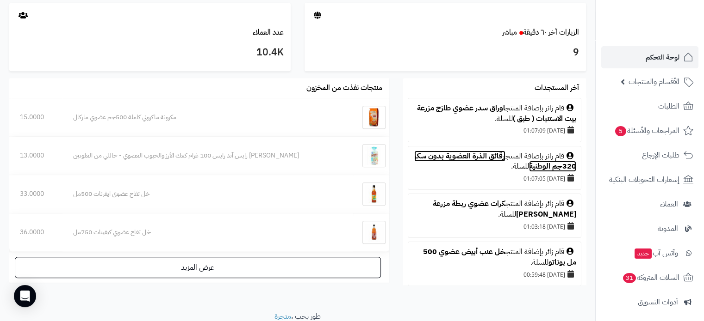
click at [474, 157] on link "رقائق الذرة العضوية بدون سكر 320جم الوطنية" at bounding box center [495, 162] width 162 height 22
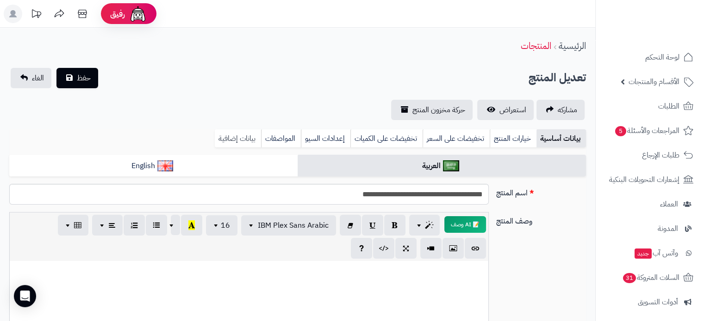
click at [253, 142] on link "بيانات إضافية" at bounding box center [238, 139] width 46 height 19
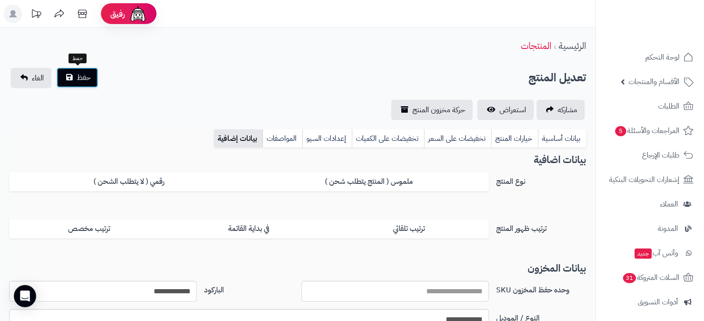
click at [74, 76] on button "حفظ" at bounding box center [77, 78] width 42 height 20
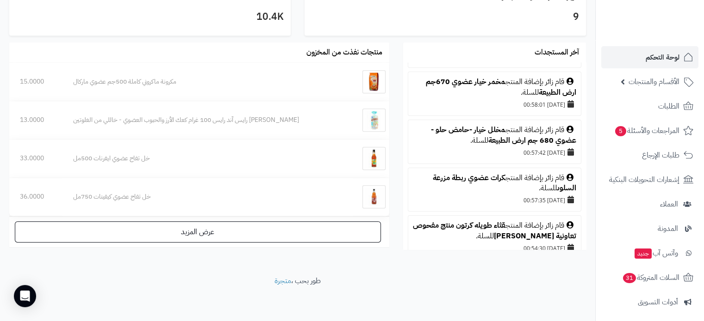
scroll to position [185, 0]
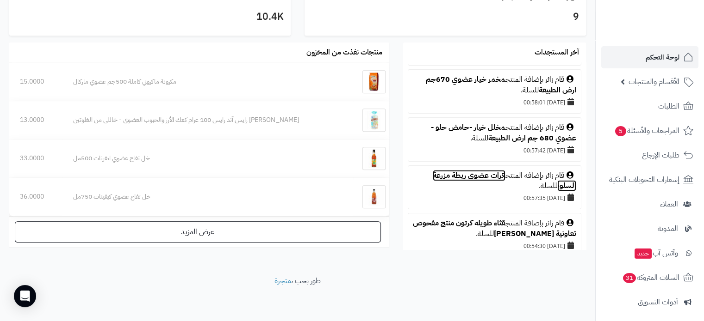
click at [481, 175] on link "كرات عضوي ربطة مزرعة السلوى" at bounding box center [503, 181] width 143 height 22
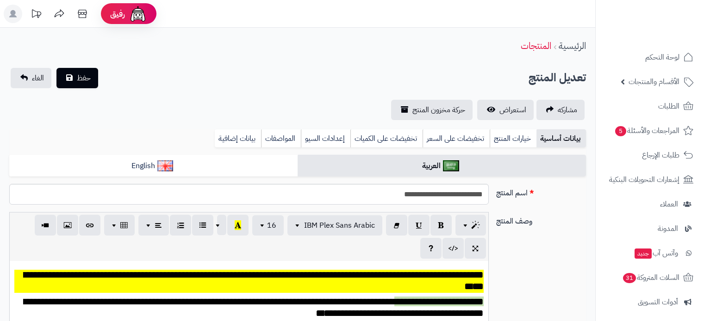
scroll to position [324, 0]
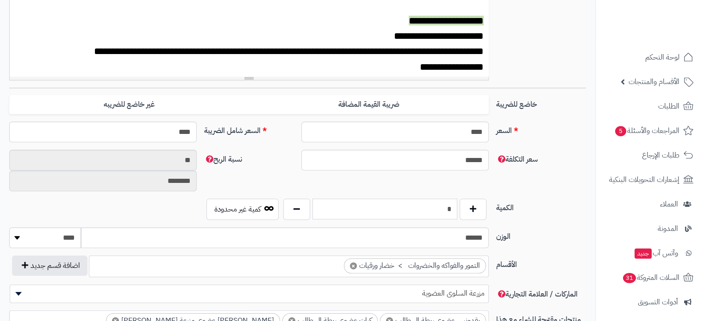
click at [453, 208] on input "*" at bounding box center [384, 209] width 145 height 21
click at [430, 210] on input "*" at bounding box center [384, 209] width 145 height 21
click at [430, 209] on input "*" at bounding box center [384, 209] width 145 height 21
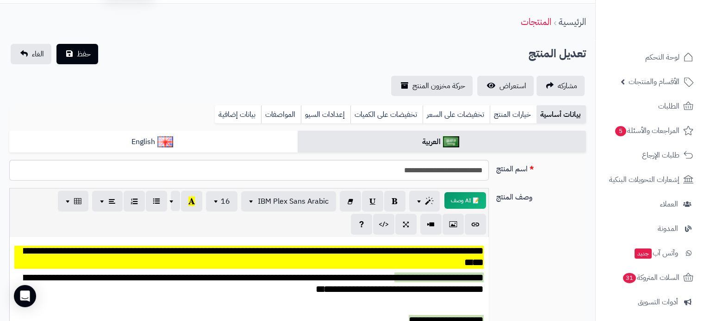
scroll to position [0, 0]
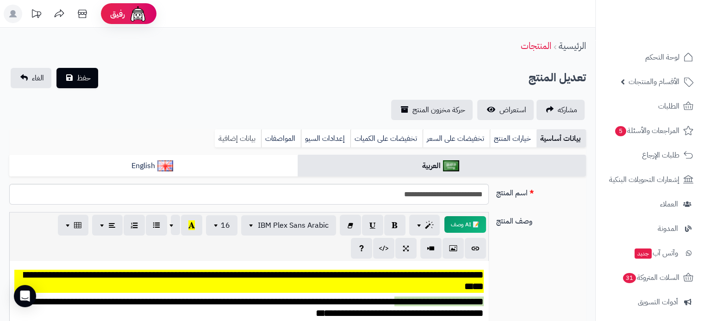
type input "*"
click at [239, 132] on link "بيانات إضافية" at bounding box center [238, 139] width 46 height 19
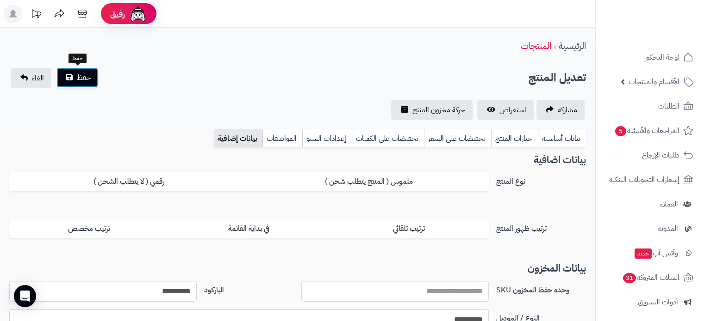
click at [79, 78] on span "حفظ" at bounding box center [84, 77] width 14 height 11
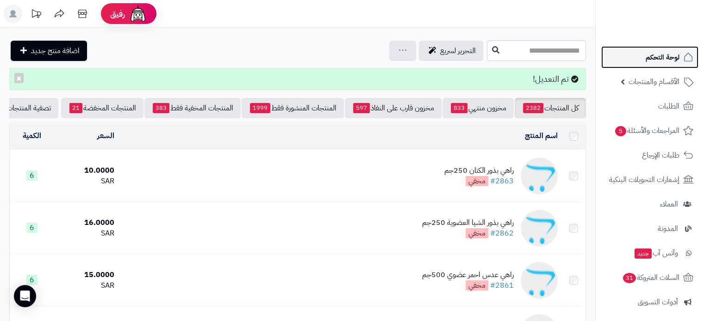
click at [673, 61] on span "لوحة التحكم" at bounding box center [662, 57] width 34 height 13
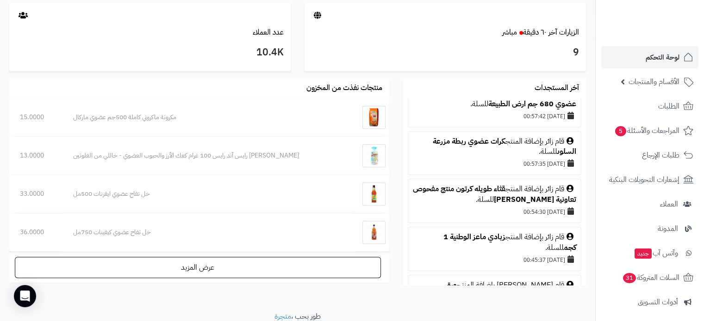
scroll to position [278, 0]
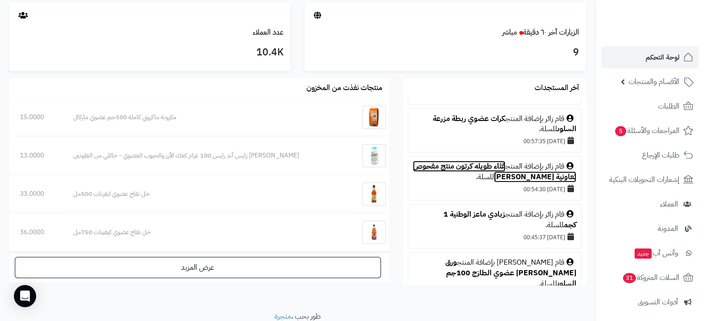
click at [468, 167] on link "قثاء طويله كرتون منتج مفحوص تعاونية الباطين" at bounding box center [494, 172] width 163 height 22
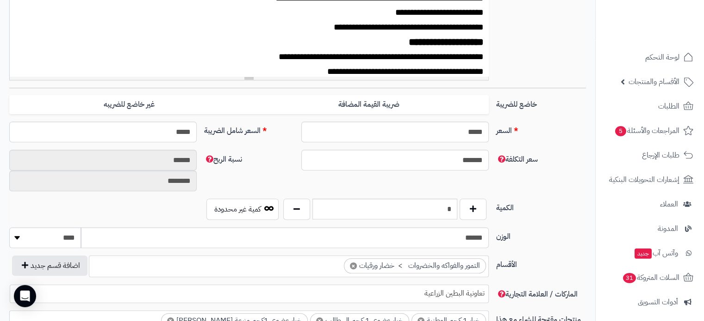
scroll to position [411, 0]
click at [68, 235] on select "******** **** ***** *****" at bounding box center [45, 238] width 72 height 21
select select "*"
click at [9, 228] on select "******** **** ***** *****" at bounding box center [45, 238] width 72 height 21
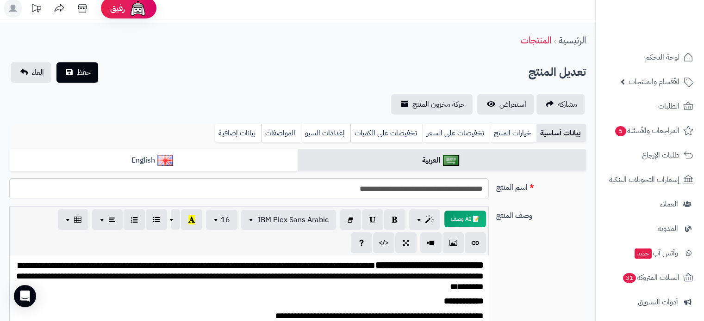
scroll to position [0, 0]
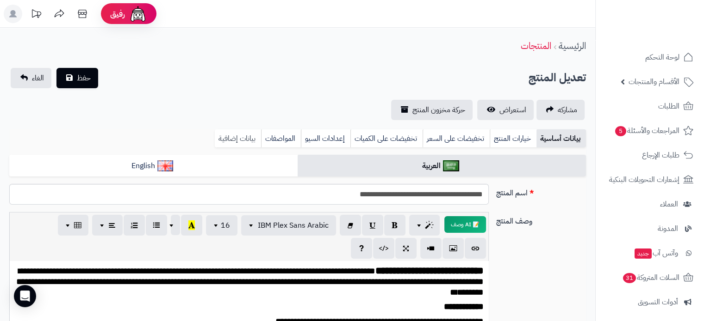
click at [233, 142] on link "بيانات إضافية" at bounding box center [238, 139] width 46 height 19
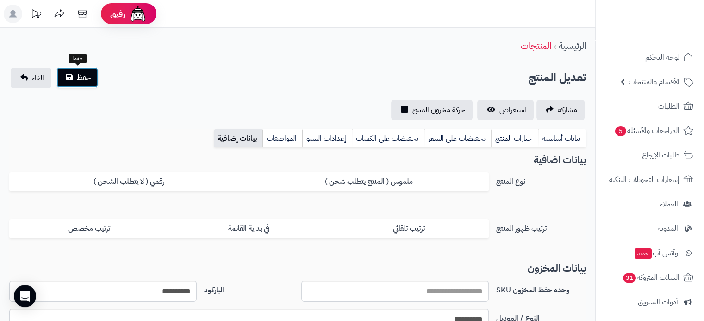
click at [85, 79] on span "حفظ" at bounding box center [84, 77] width 14 height 11
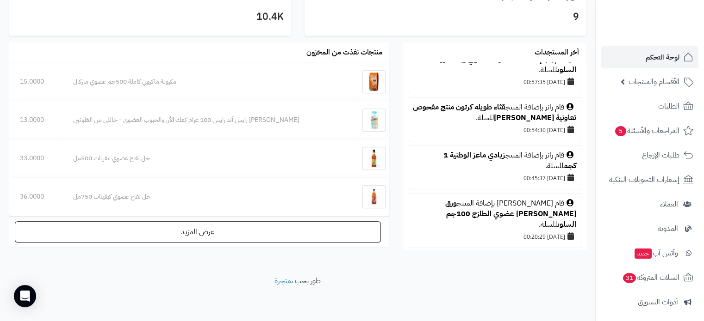
scroll to position [324, 0]
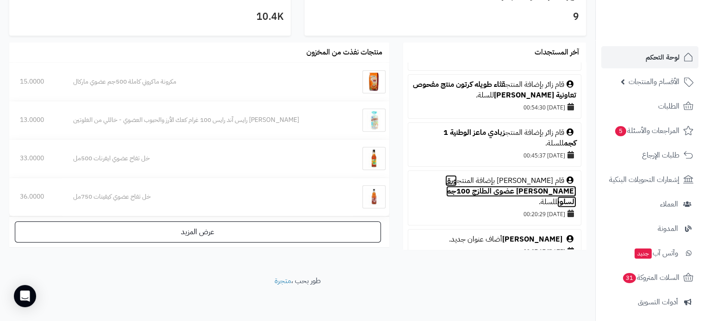
click at [471, 179] on link "ورق زيتون عضوي الطازج 100جم السلوى" at bounding box center [510, 191] width 131 height 32
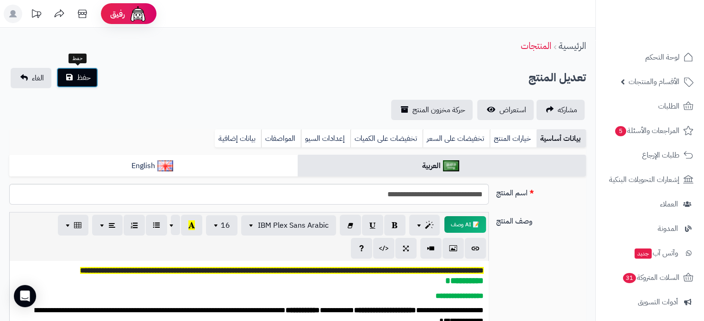
click at [78, 80] on span "حفظ" at bounding box center [84, 77] width 14 height 11
